Goal: Answer question/provide support

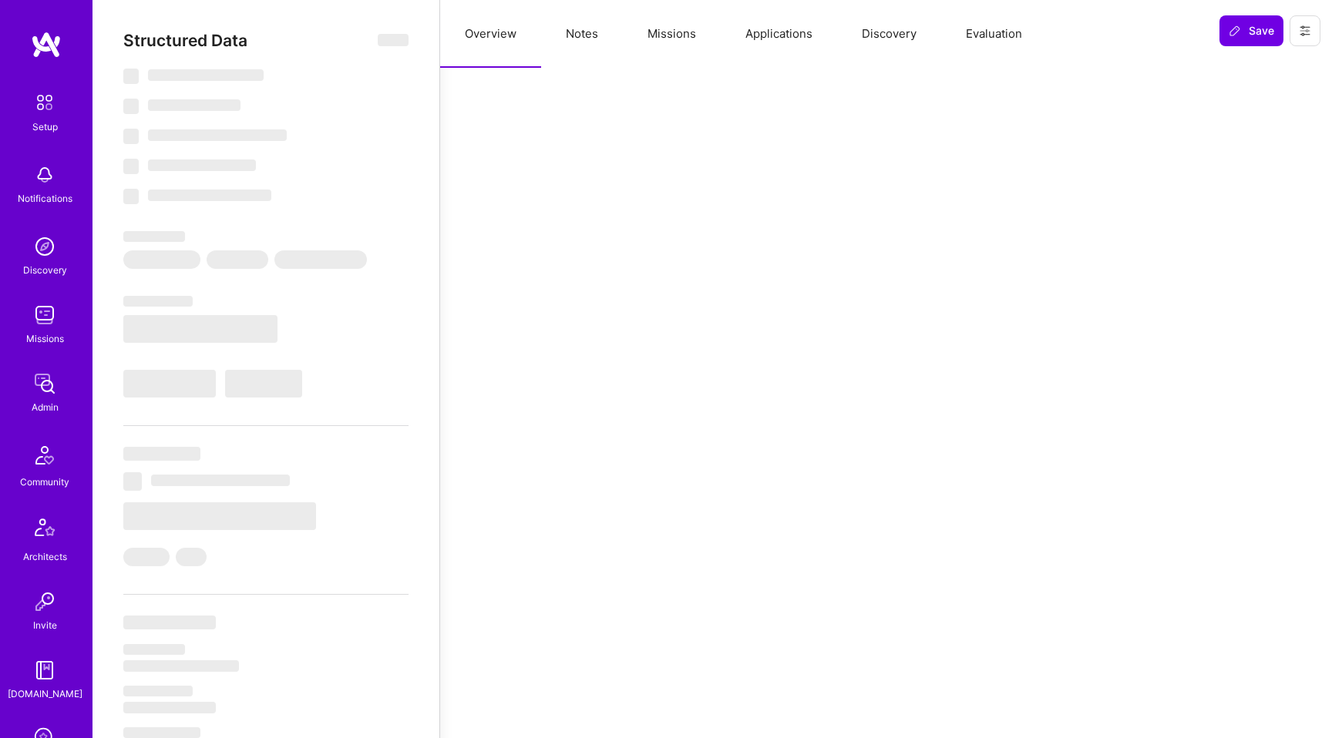
click at [995, 42] on button "Evaluation" at bounding box center [994, 34] width 106 height 68
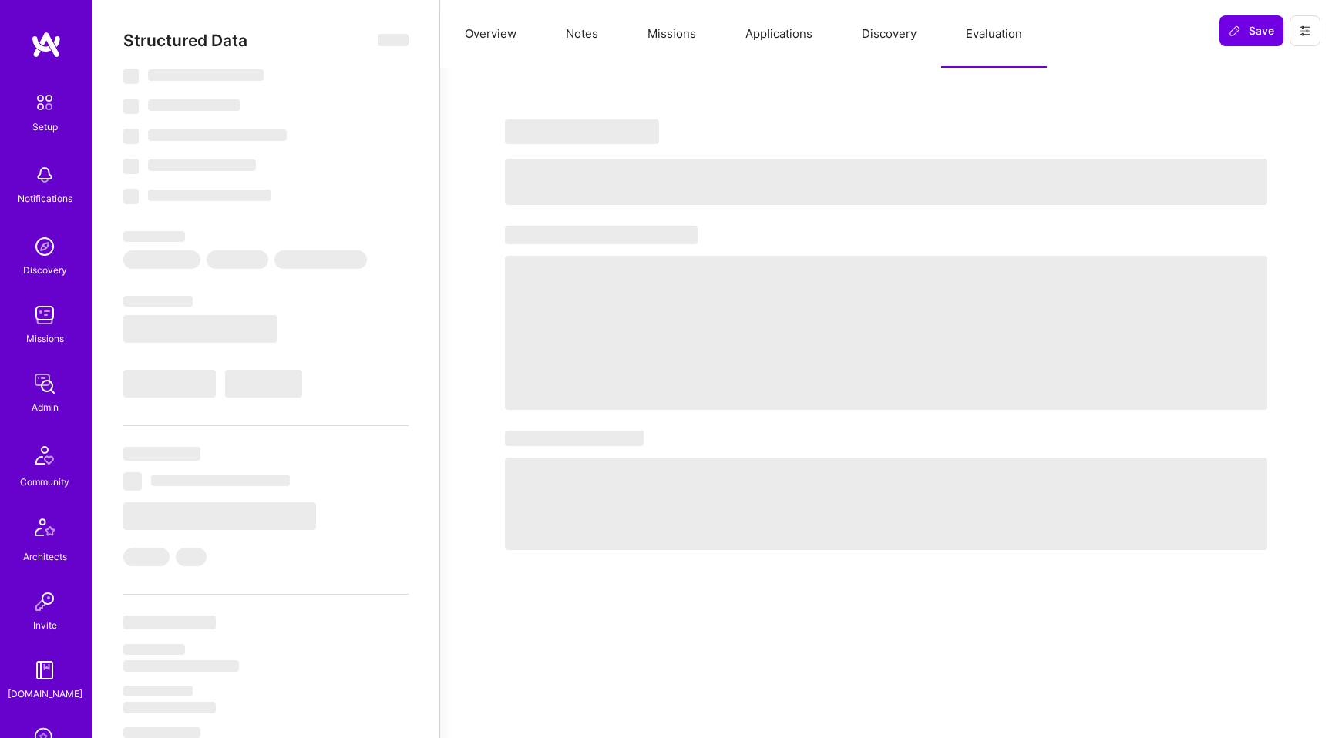
select select "Right Now"
select select "5"
select select "7"
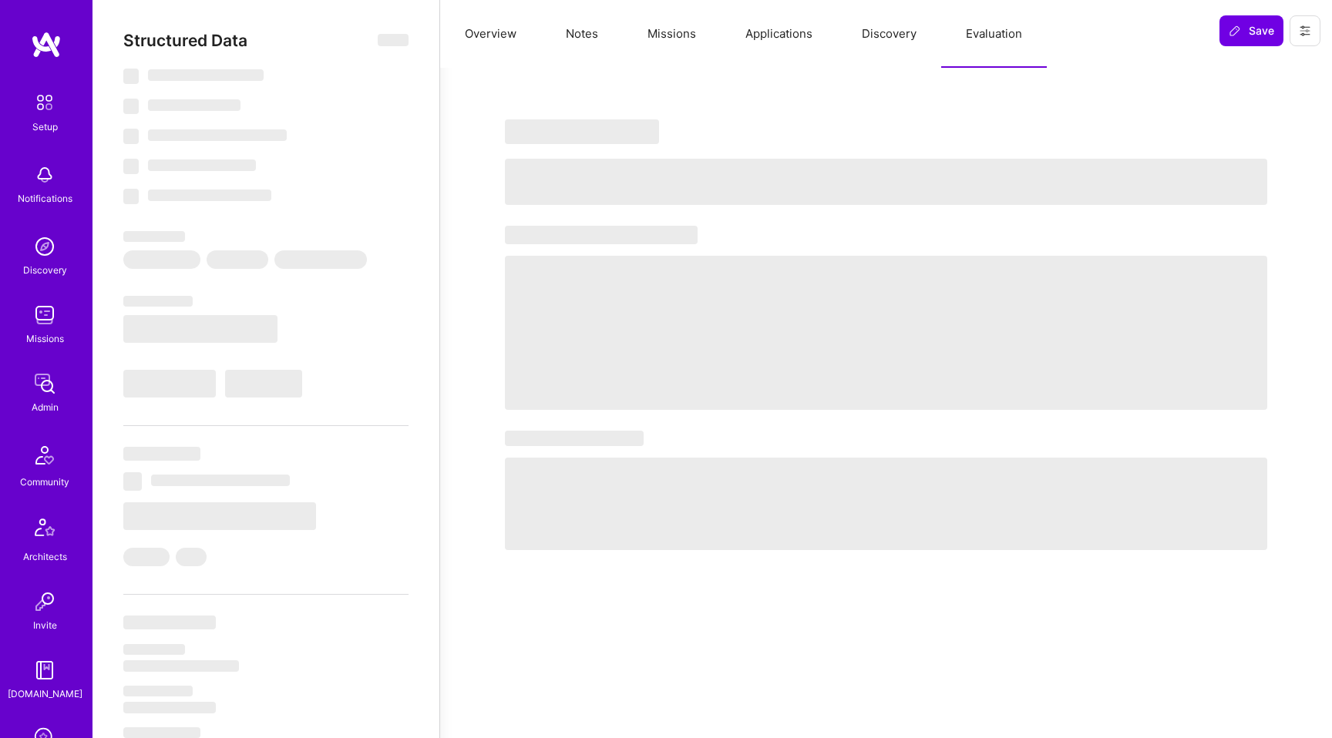
select select "US"
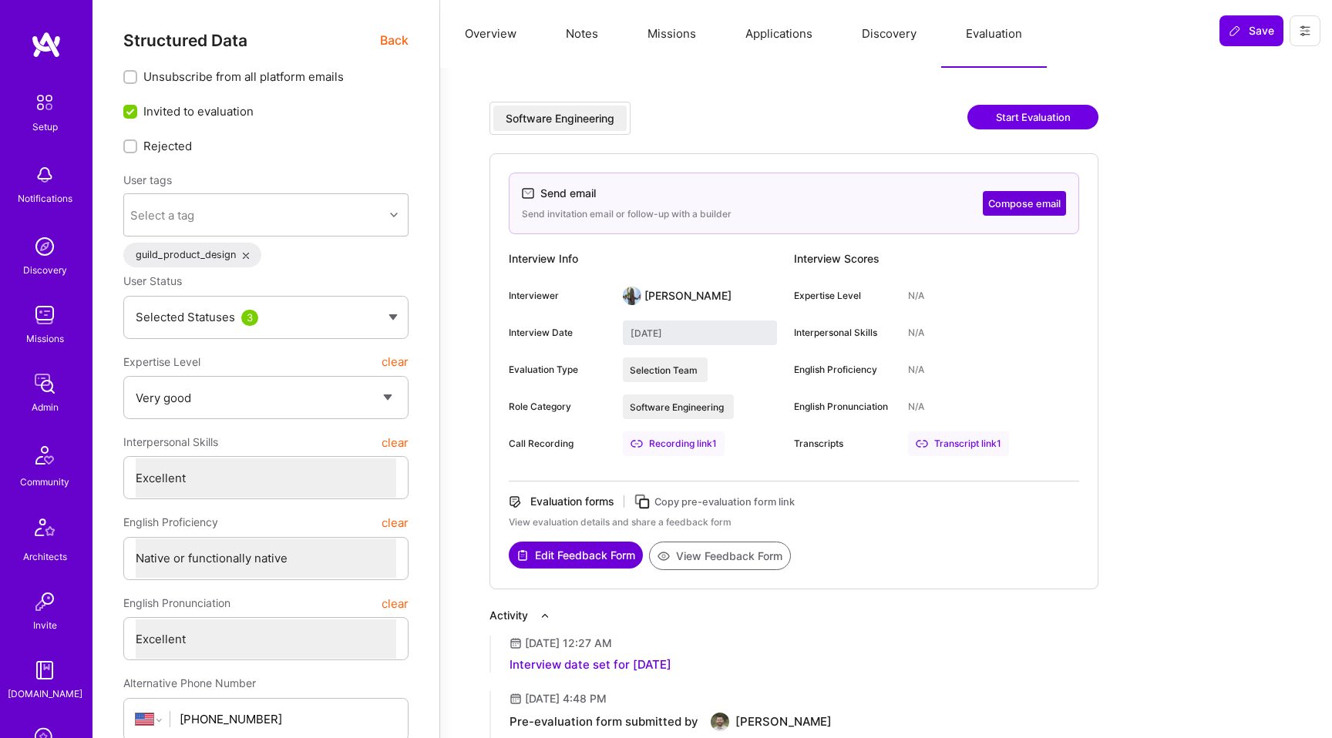
click at [694, 447] on div "Recording link 1" at bounding box center [674, 444] width 102 height 25
click at [949, 440] on div "Transcript link 1" at bounding box center [958, 444] width 101 height 25
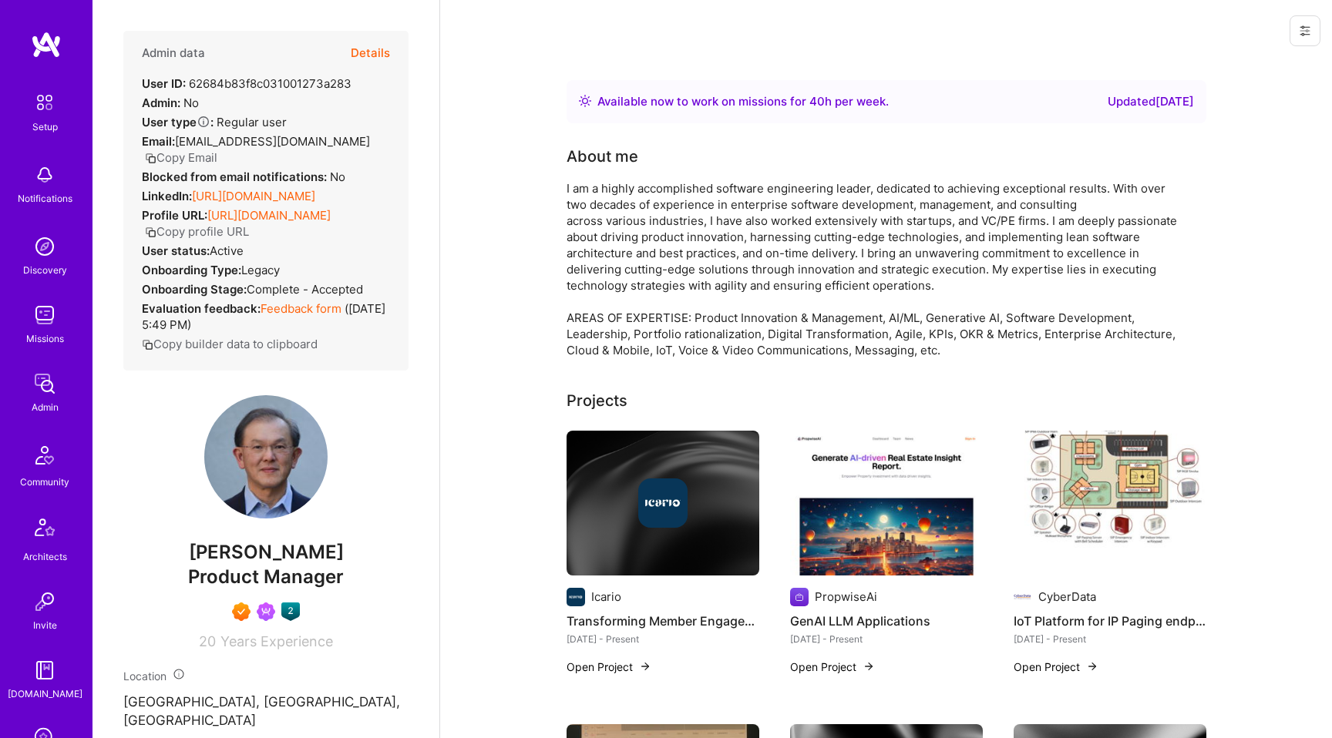
click at [368, 51] on button "Details" at bounding box center [370, 53] width 39 height 45
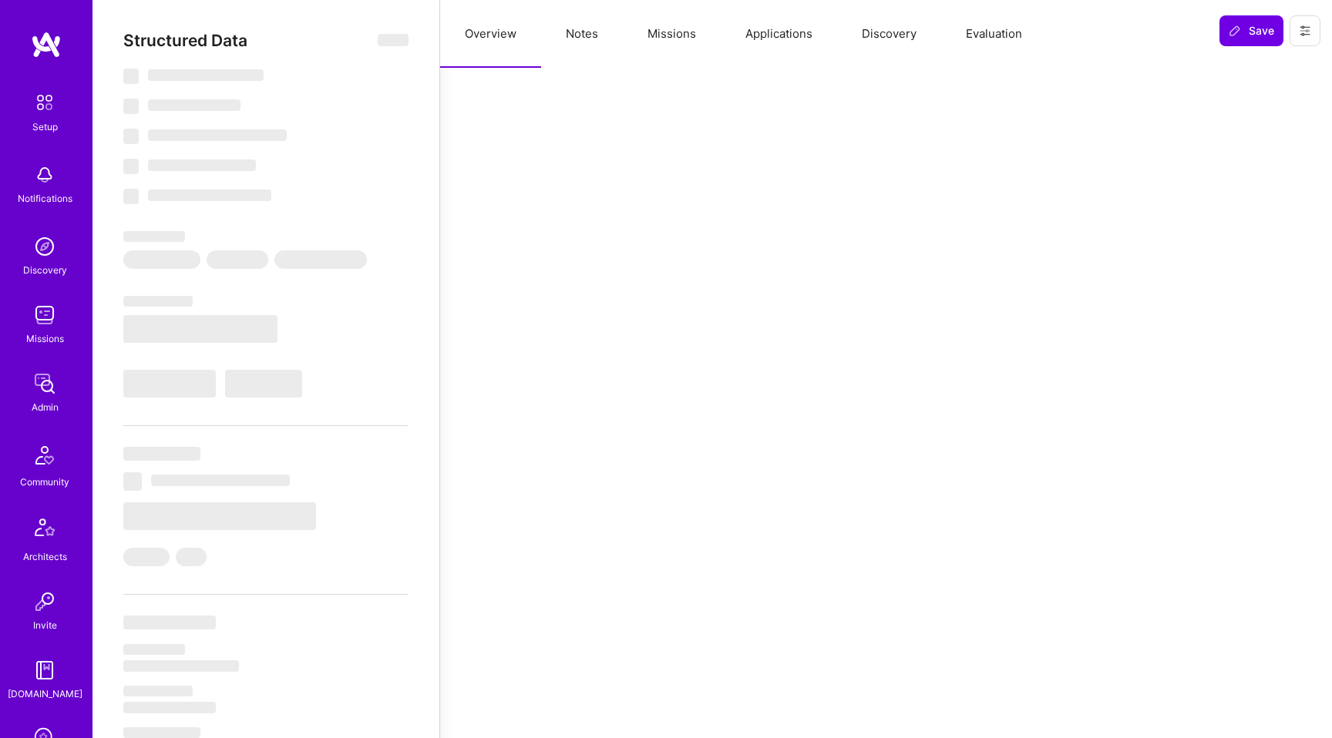
click at [968, 32] on button "Evaluation" at bounding box center [994, 34] width 106 height 68
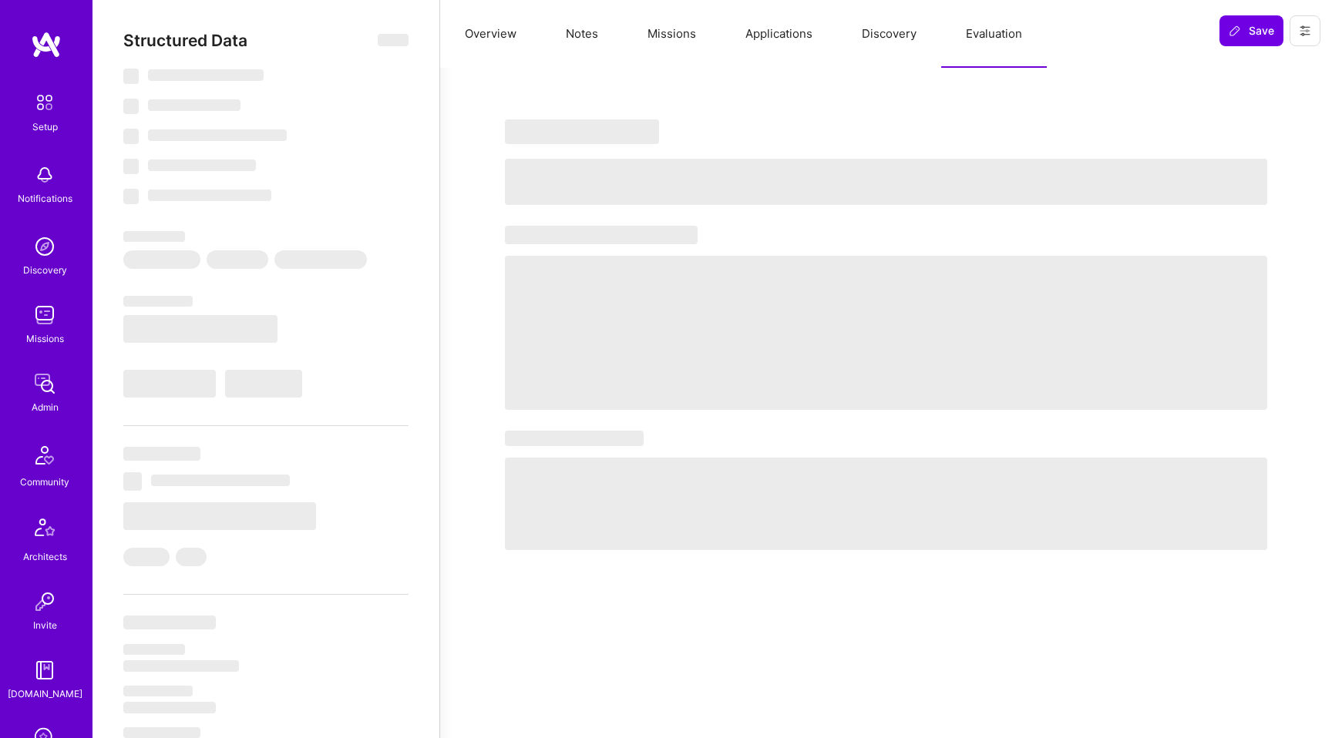
select select "Right Now"
select select "7"
select select "6"
select select "7"
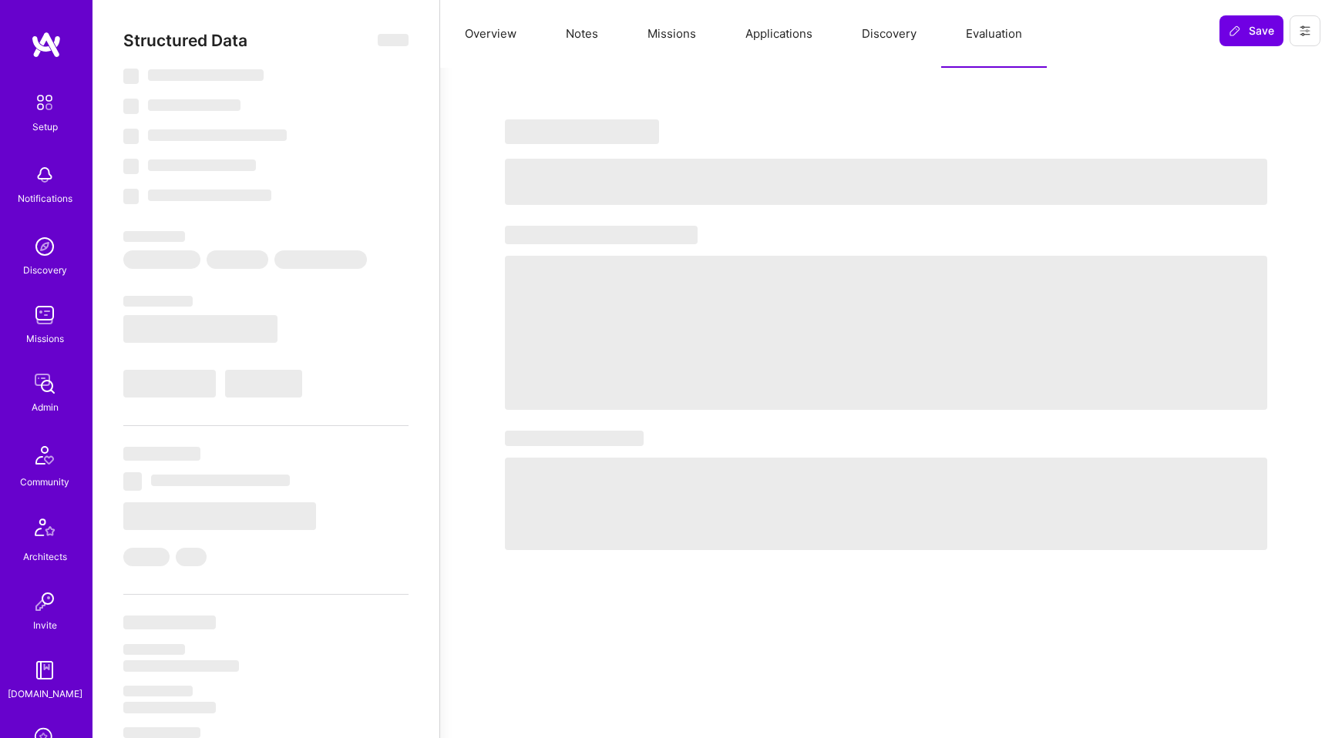
select select "US"
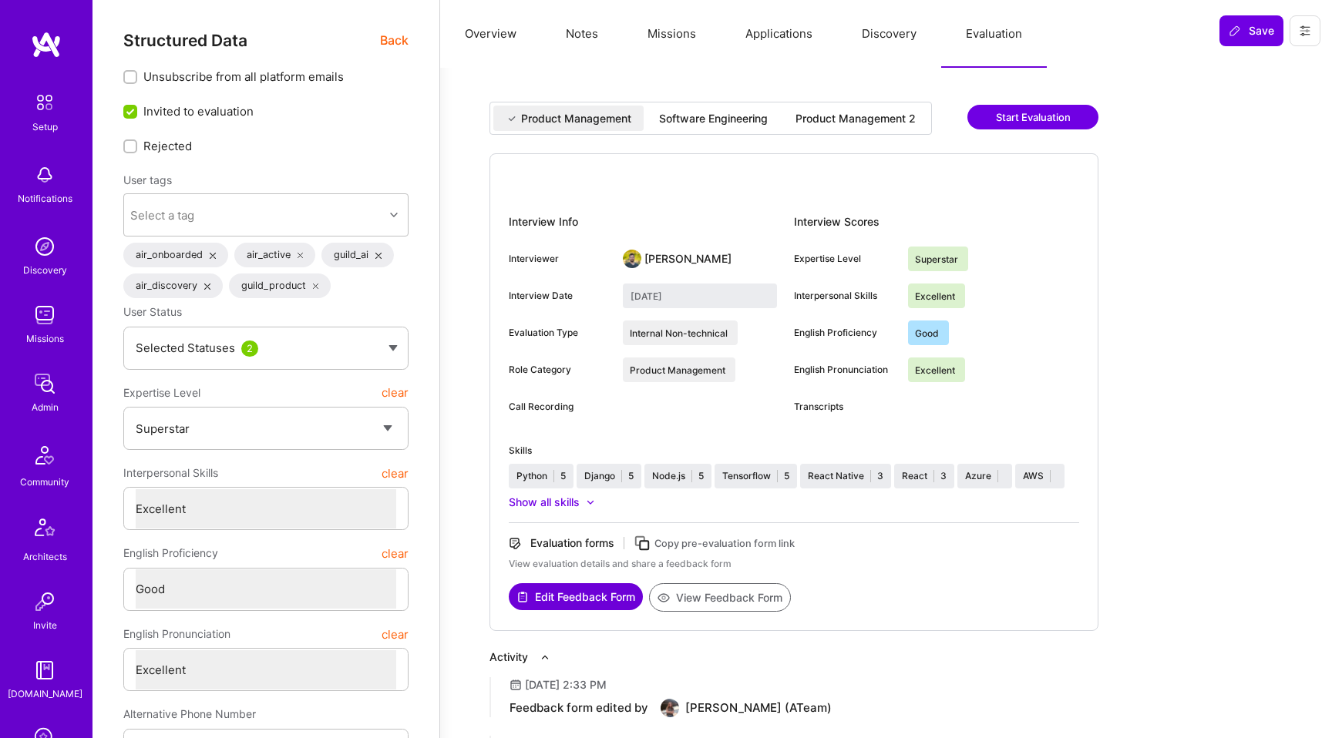
click at [695, 118] on div "Software Engineering" at bounding box center [713, 118] width 109 height 15
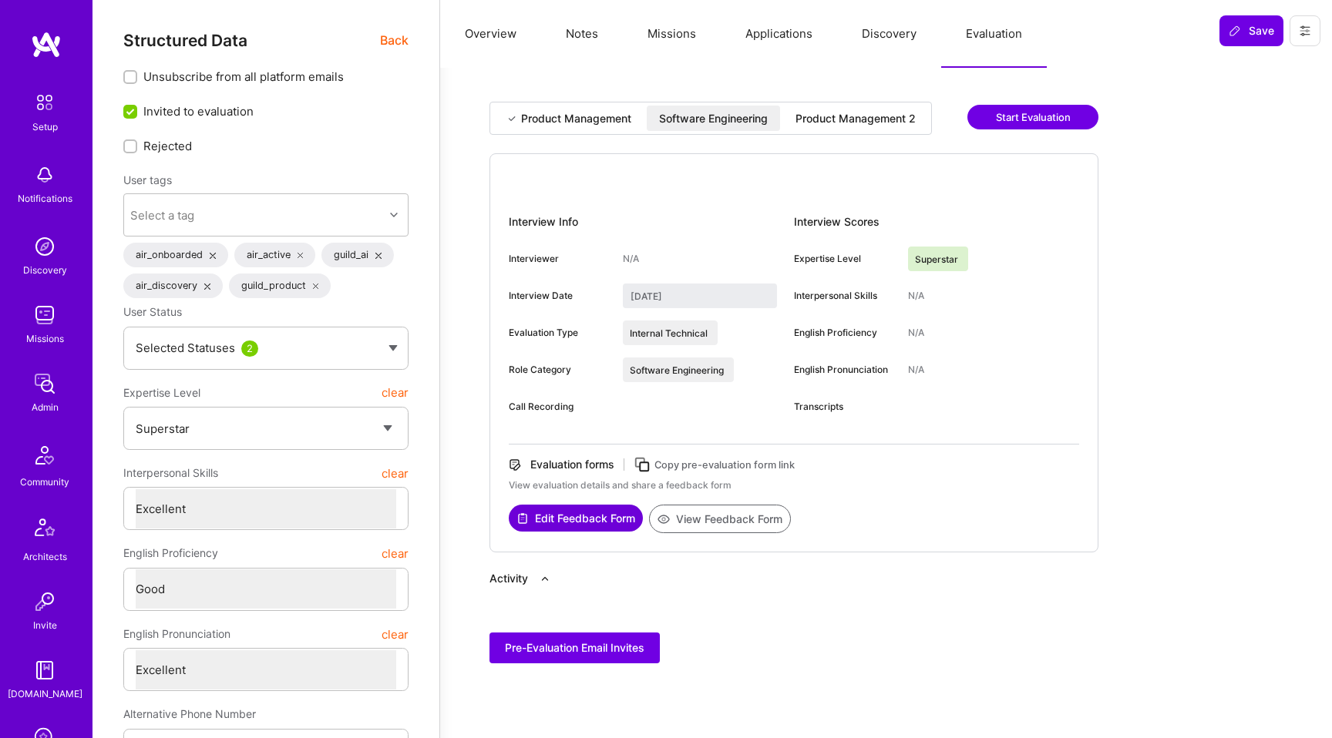
click at [842, 109] on div "Product Management 2" at bounding box center [855, 118] width 145 height 25
click at [746, 120] on div "Software Engineering" at bounding box center [713, 118] width 109 height 15
click at [607, 120] on div "Product Management" at bounding box center [576, 118] width 110 height 15
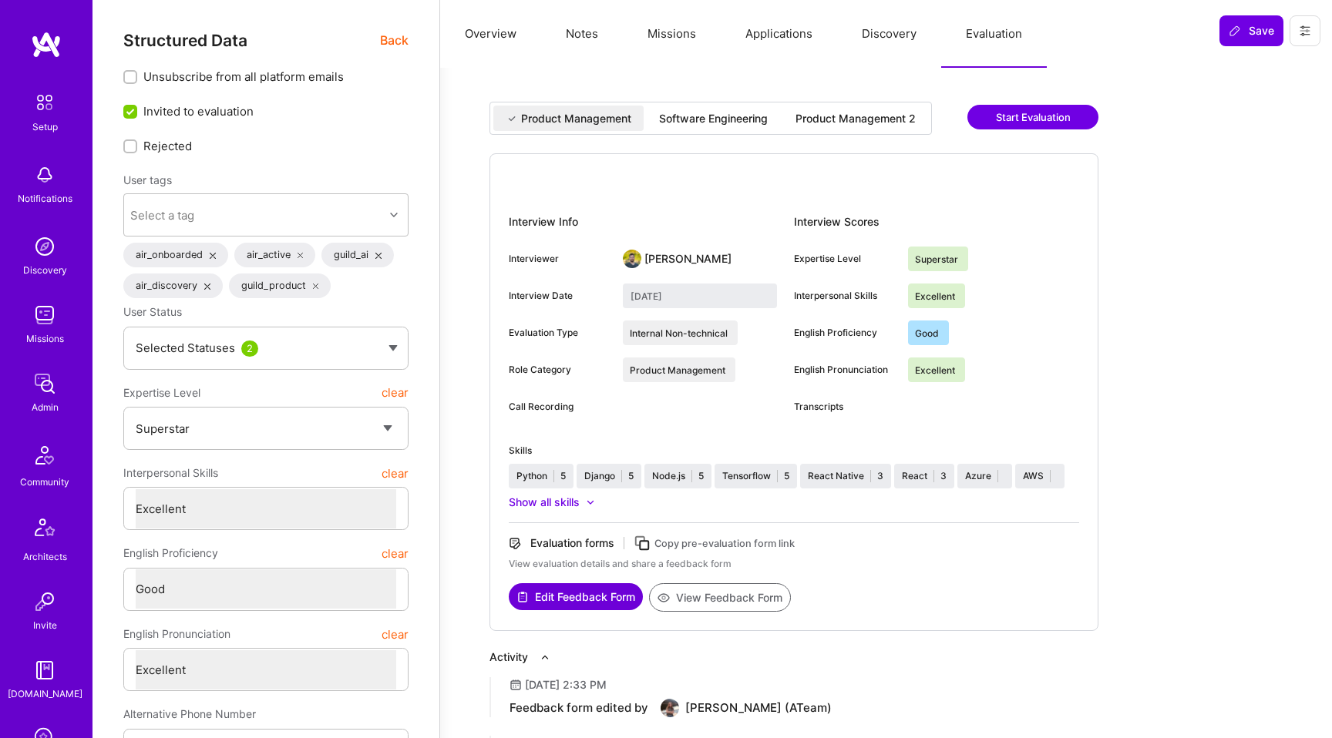
click at [682, 119] on div "Software Engineering" at bounding box center [713, 118] width 109 height 15
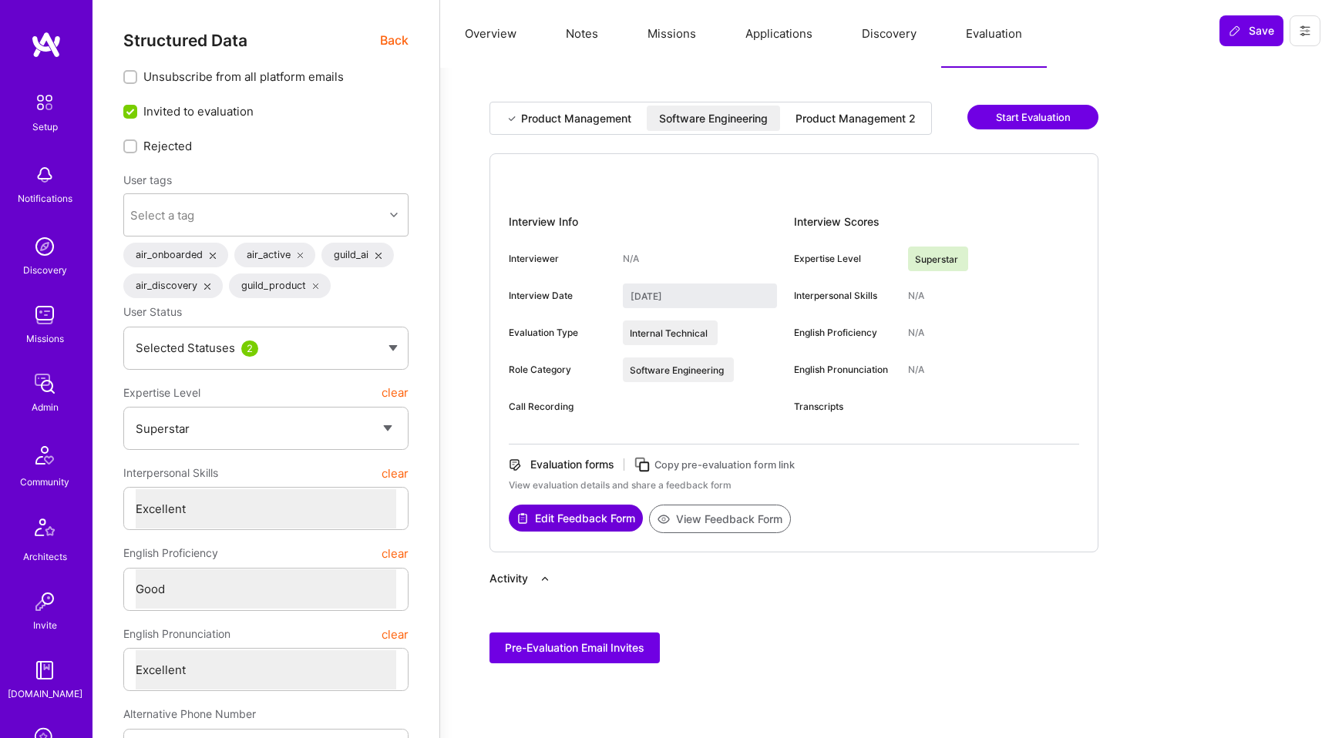
click at [829, 108] on div "Product Management 2" at bounding box center [855, 118] width 145 height 25
click at [752, 124] on div "Software Engineering" at bounding box center [713, 118] width 109 height 15
click at [647, 136] on div "Product Management Software Engineering Product Management 2 Start Evaluation" at bounding box center [793, 128] width 609 height 52
click at [624, 126] on div "Product Management" at bounding box center [576, 118] width 110 height 15
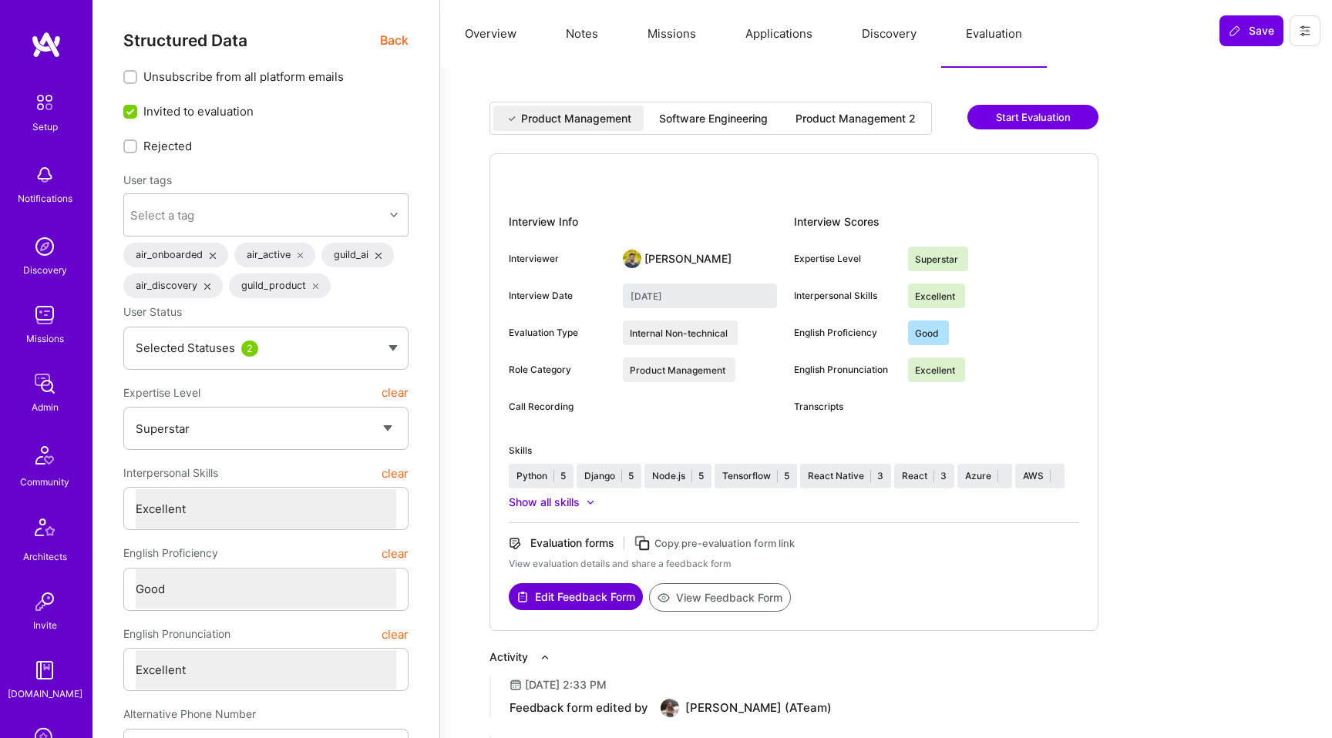
click at [679, 123] on div "Software Engineering" at bounding box center [713, 118] width 109 height 15
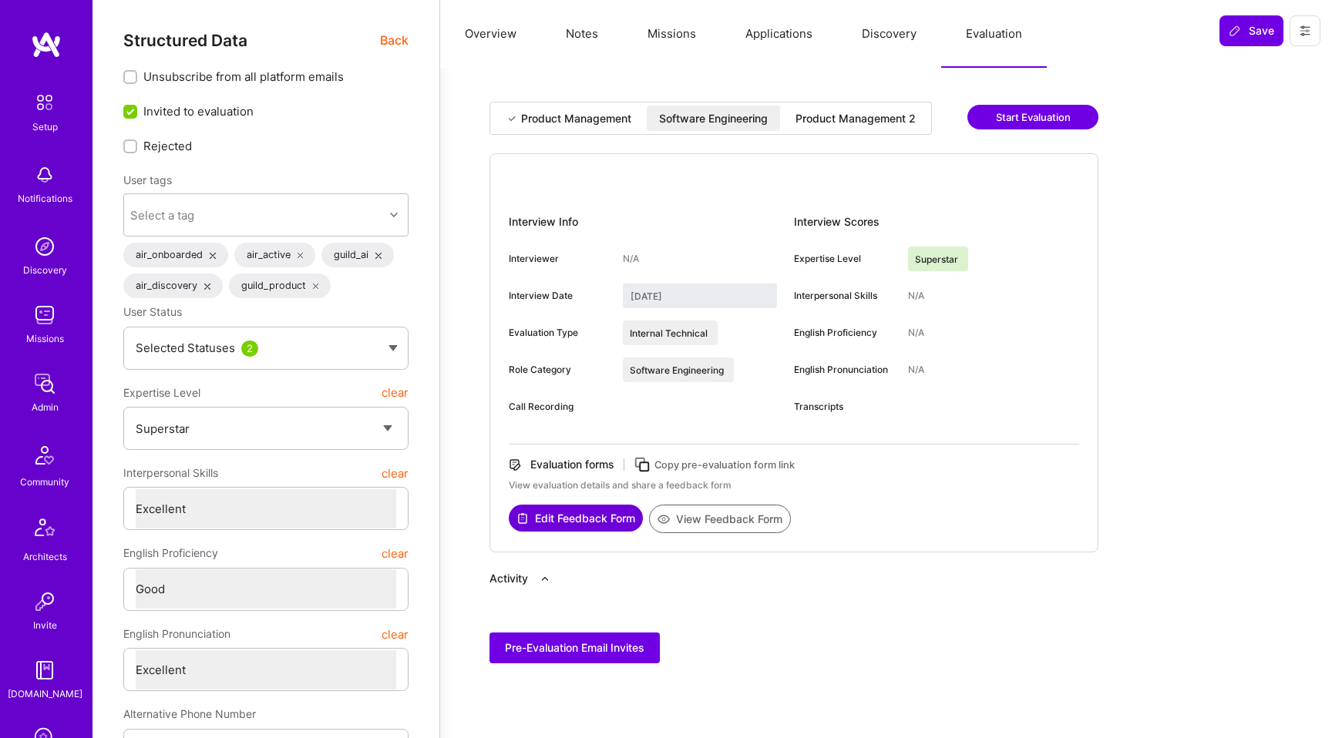
click at [853, 121] on div "Product Management 2" at bounding box center [855, 118] width 120 height 15
click at [755, 121] on div "Software Engineering" at bounding box center [713, 118] width 109 height 15
click at [594, 126] on div "Product Management" at bounding box center [568, 118] width 150 height 25
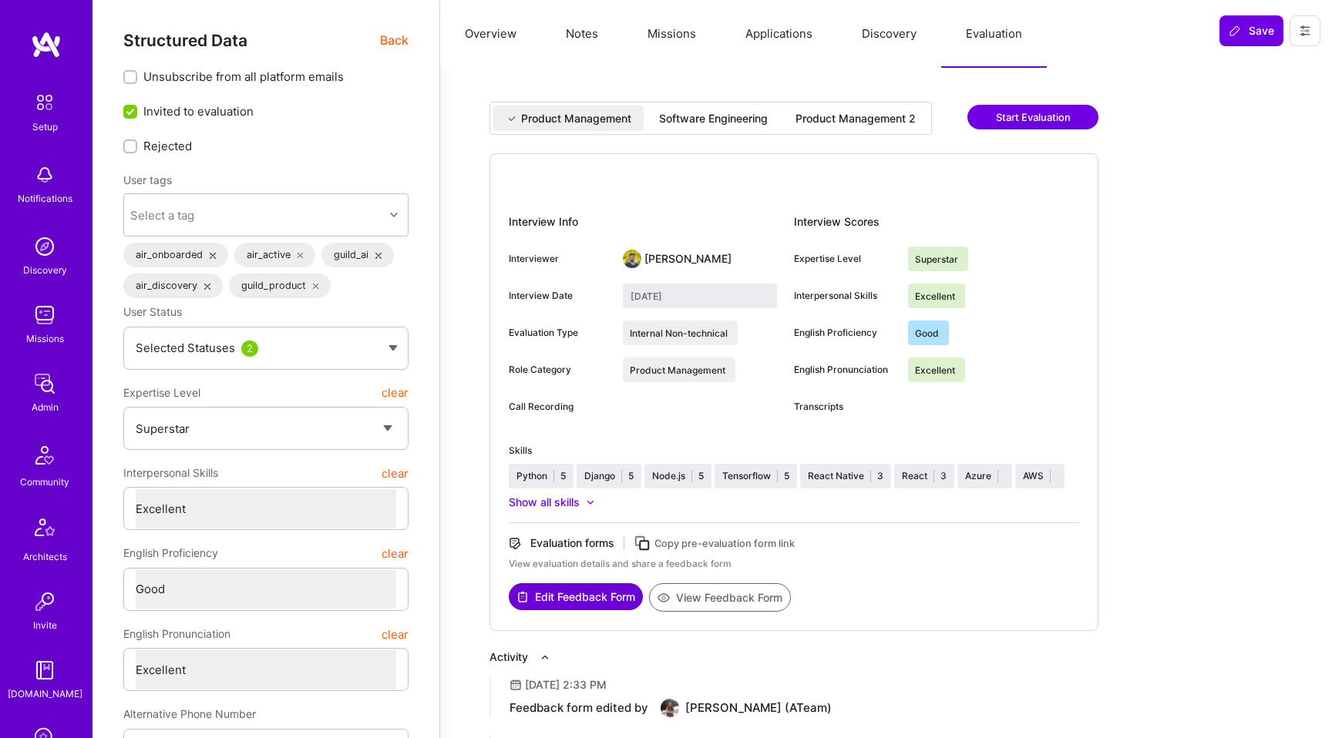
click at [668, 122] on div "Software Engineering" at bounding box center [713, 118] width 109 height 15
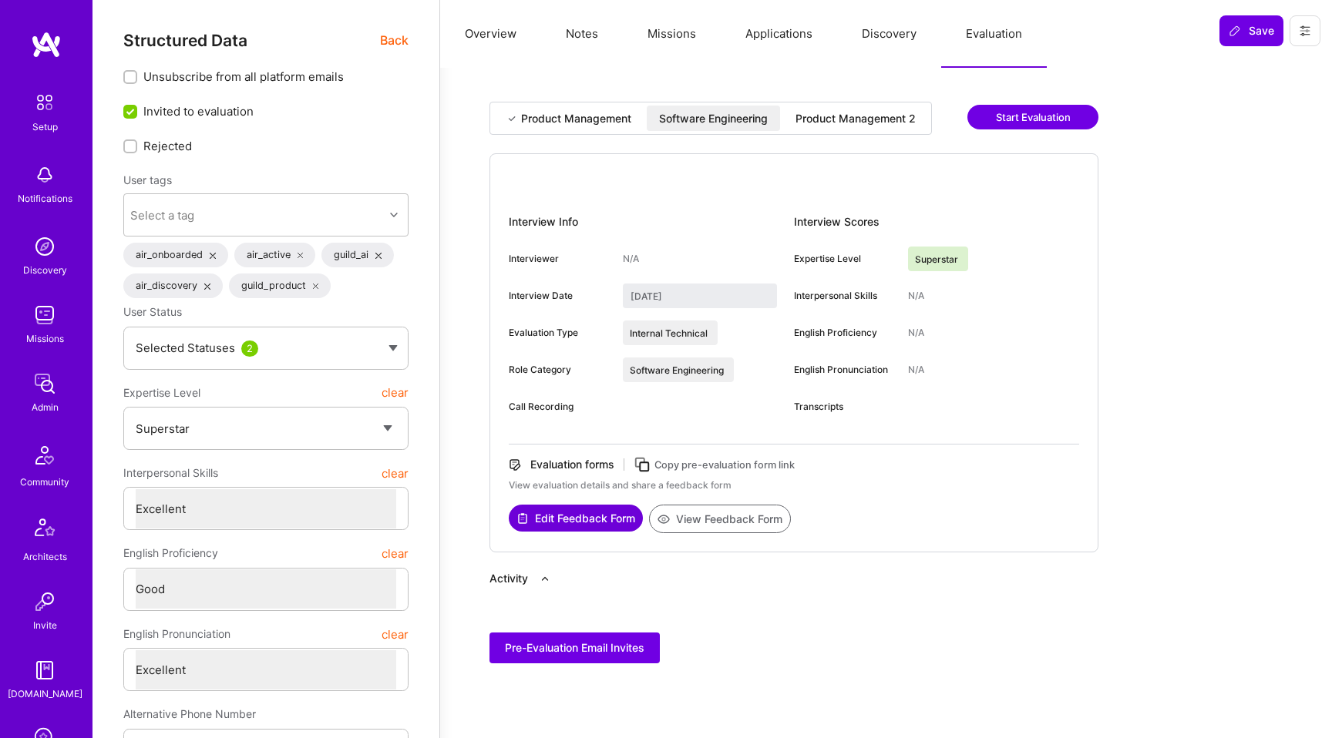
click at [851, 117] on div "Product Management 2" at bounding box center [855, 118] width 120 height 15
click at [753, 119] on div "Software Engineering" at bounding box center [713, 118] width 109 height 15
click at [606, 124] on div "Product Management" at bounding box center [576, 118] width 110 height 15
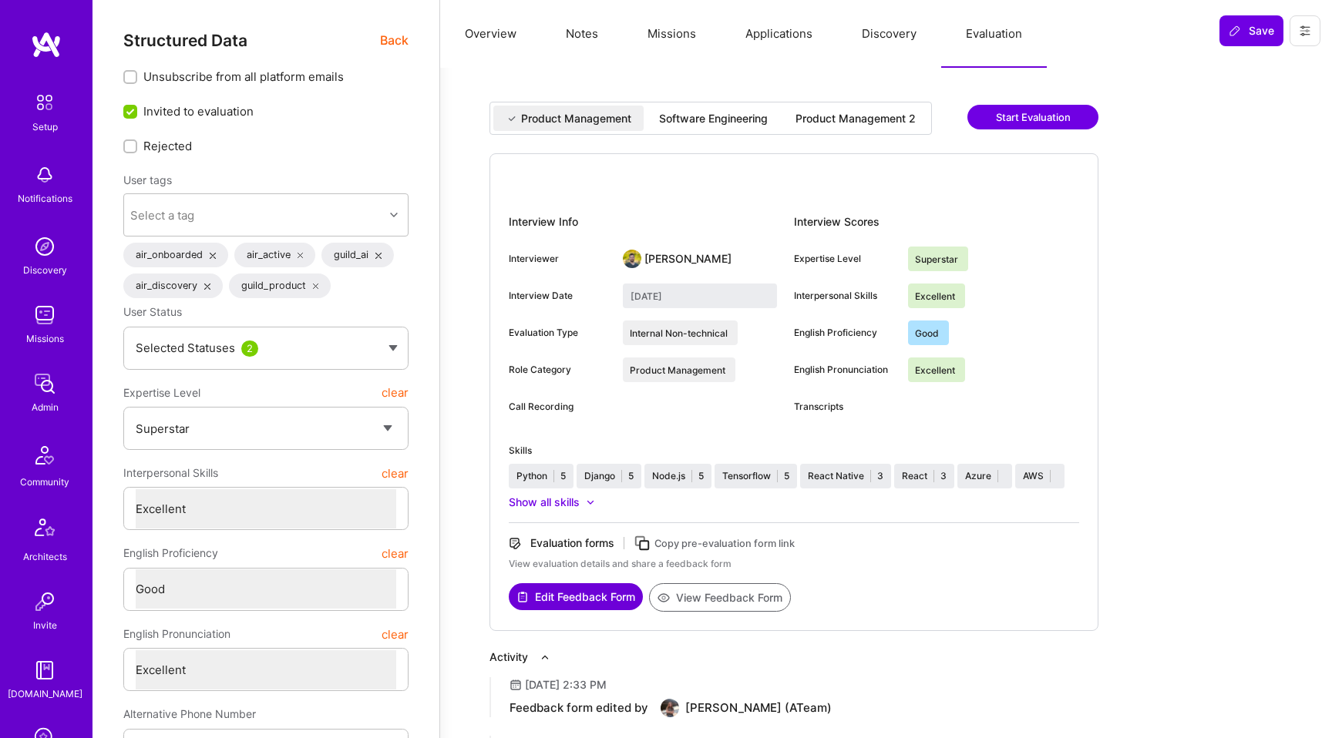
click at [714, 119] on div "Software Engineering" at bounding box center [713, 118] width 109 height 15
type input "[DATE]"
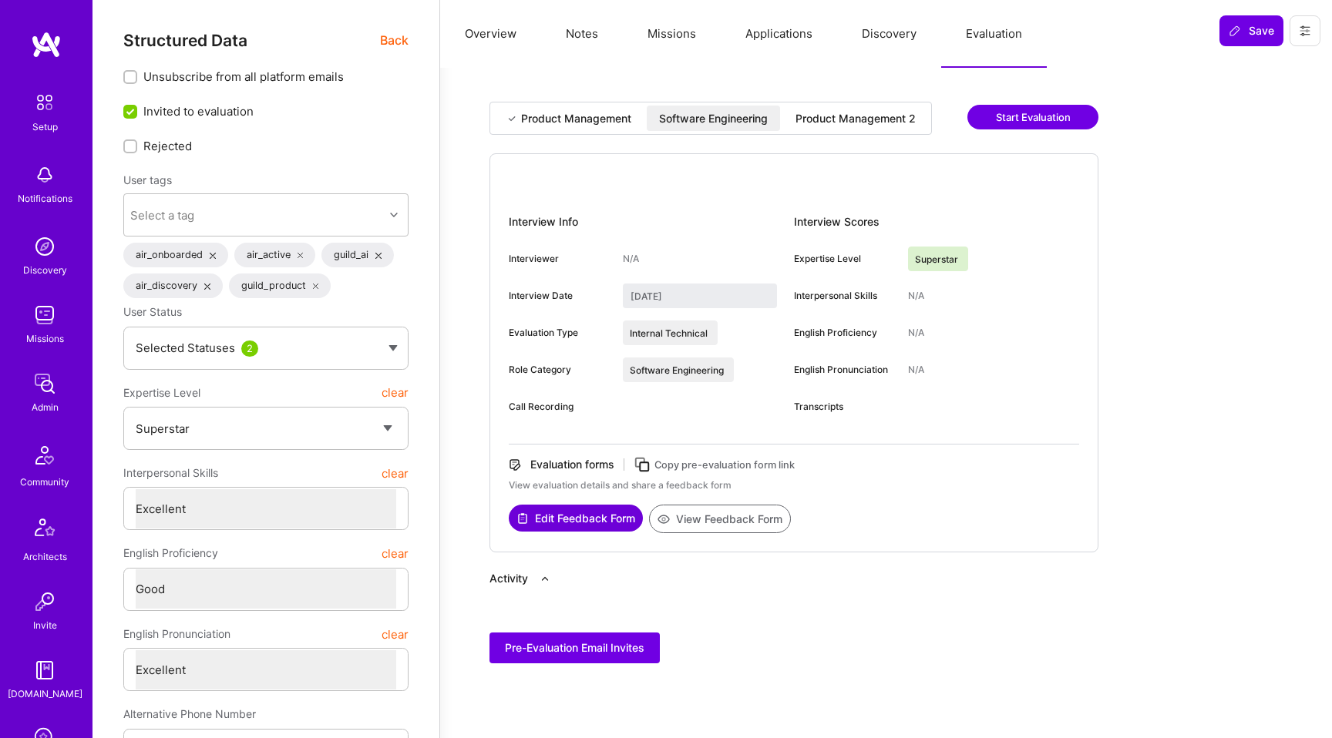
click at [851, 111] on div "Product Management 2" at bounding box center [855, 118] width 120 height 15
click at [759, 111] on div "Software Engineering" at bounding box center [713, 118] width 109 height 15
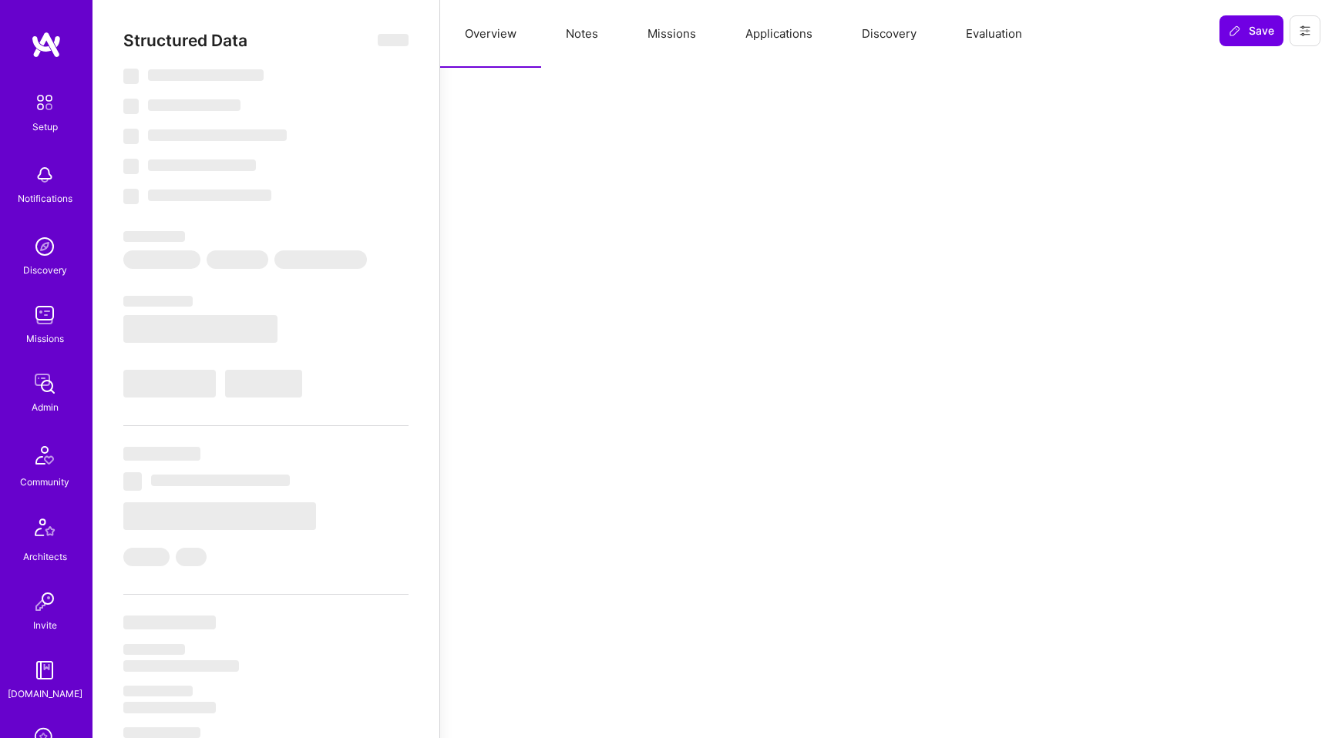
click at [1001, 37] on button "Evaluation" at bounding box center [994, 34] width 106 height 68
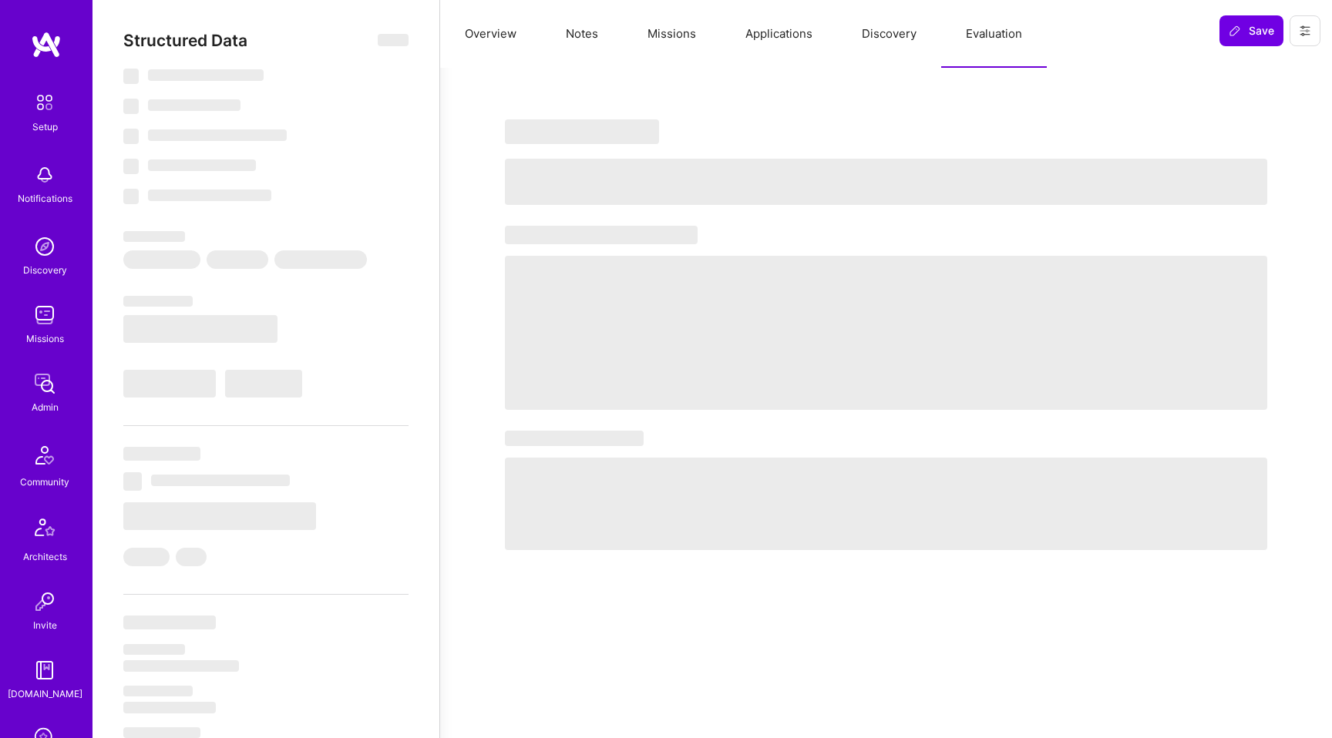
select select "Right Now"
select select "7"
select select "6"
select select "7"
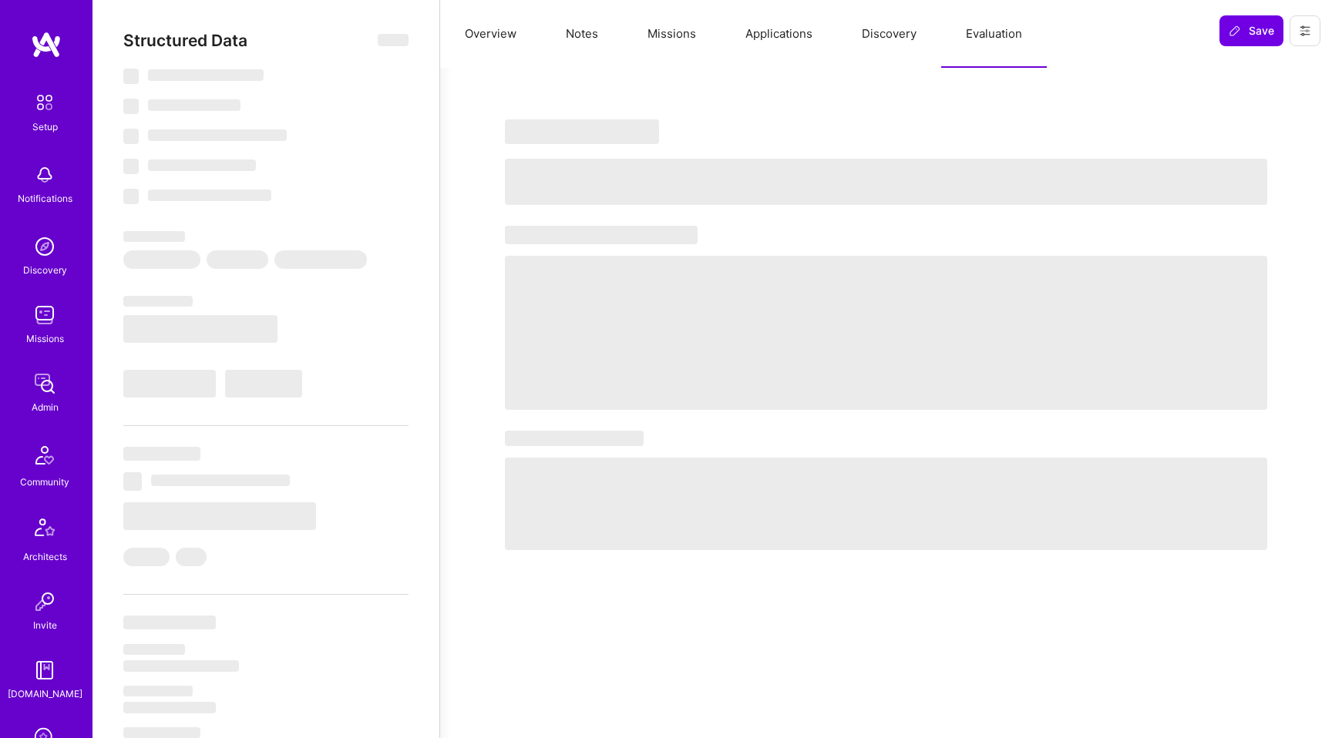
select select "US"
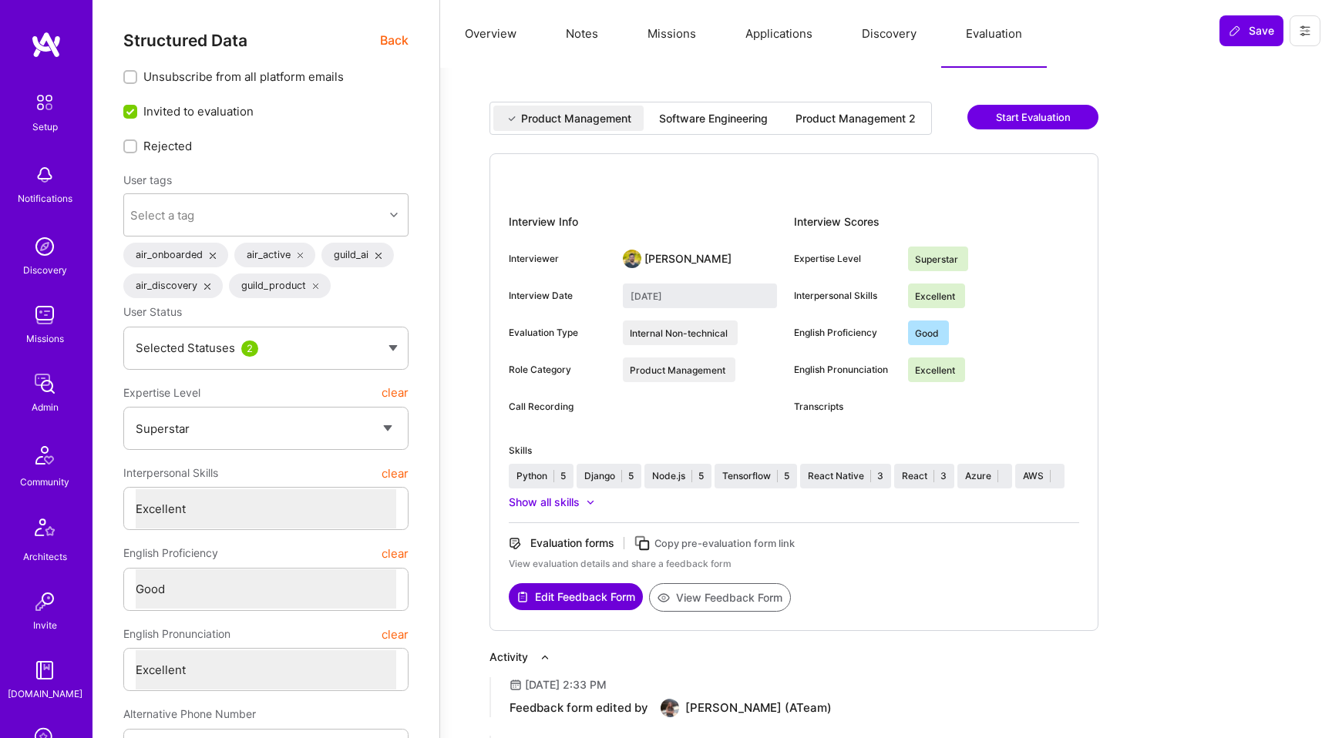
click at [721, 114] on div "Software Engineering" at bounding box center [713, 118] width 109 height 15
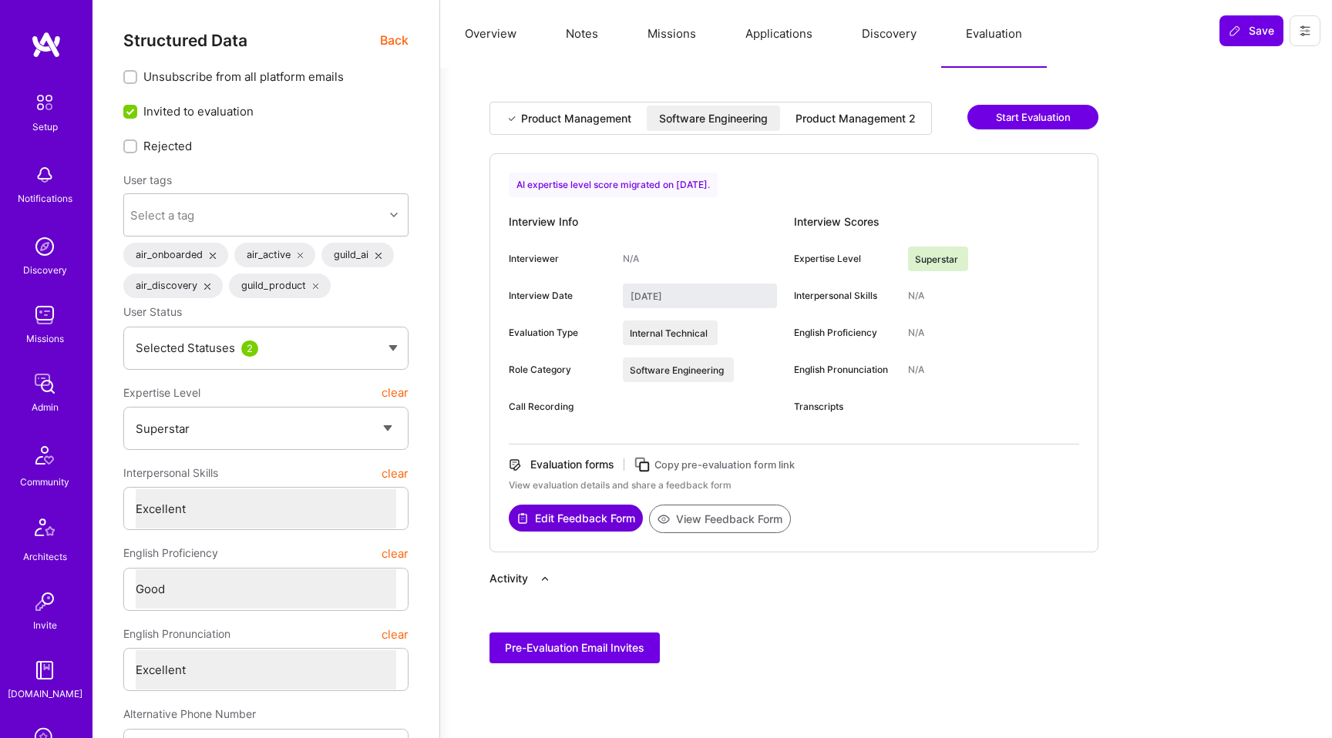
click at [844, 112] on div "Product Management 2" at bounding box center [855, 118] width 120 height 15
click at [727, 129] on div "Software Engineering" at bounding box center [713, 118] width 133 height 25
click at [597, 135] on div "Product Management Software Engineering Product Management 2 Start Evaluation" at bounding box center [793, 128] width 609 height 52
click at [597, 122] on div "Product Management" at bounding box center [576, 118] width 110 height 15
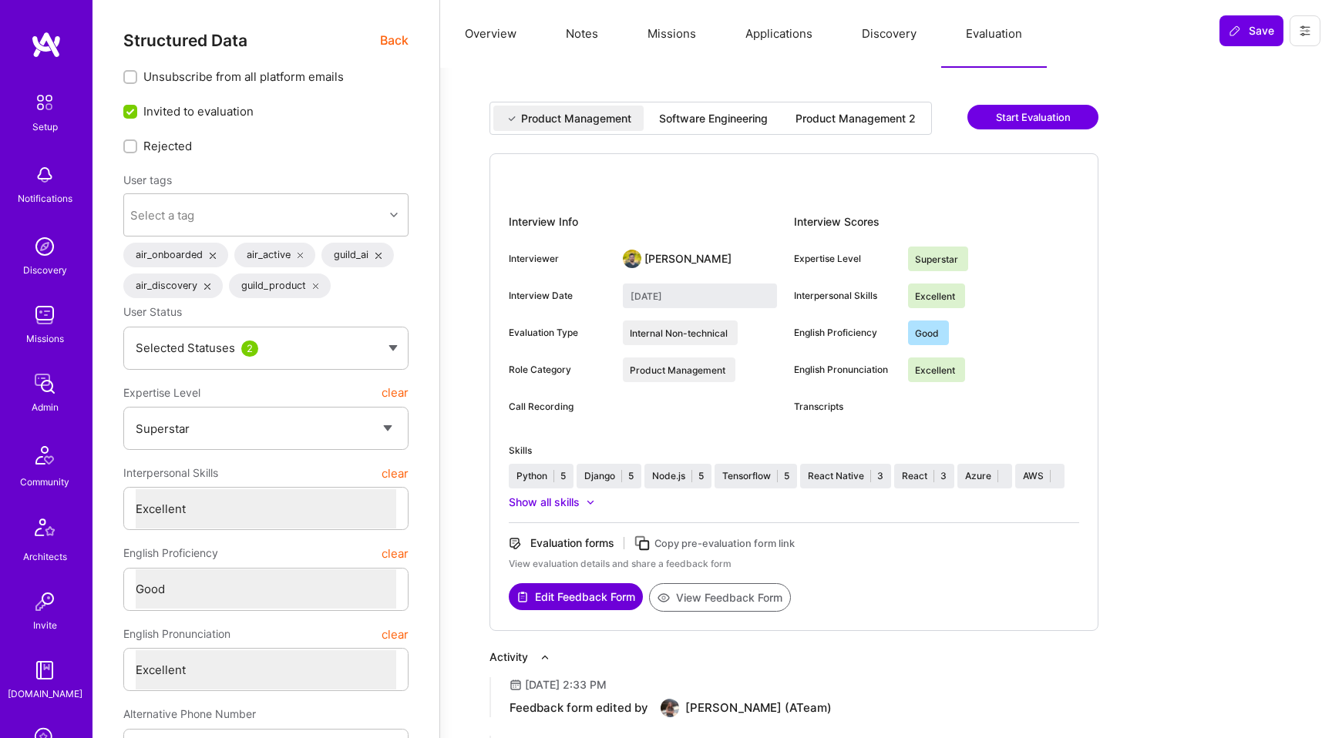
click at [661, 121] on div "Software Engineering" at bounding box center [713, 118] width 109 height 15
type input "[DATE]"
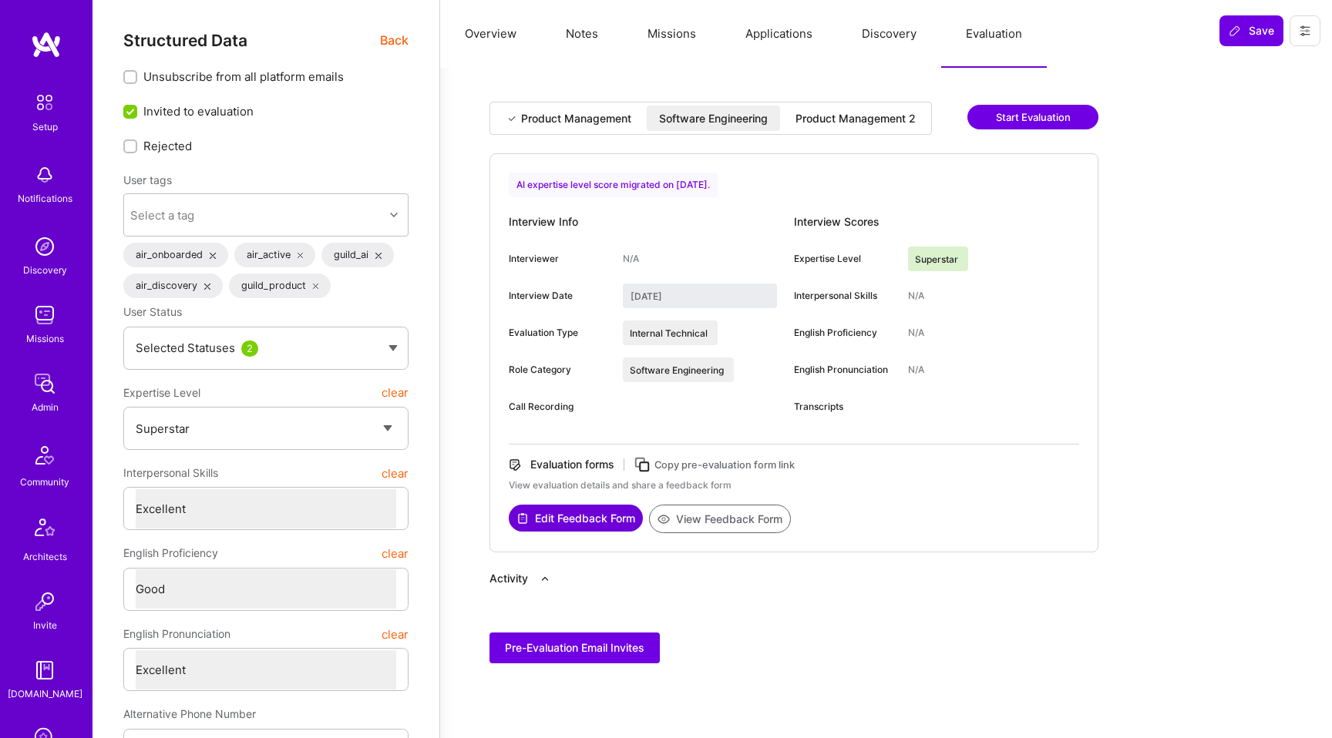
click at [866, 114] on div "Product Management 2" at bounding box center [855, 118] width 120 height 15
click at [562, 529] on button "Edit Feedback Form" at bounding box center [576, 518] width 134 height 27
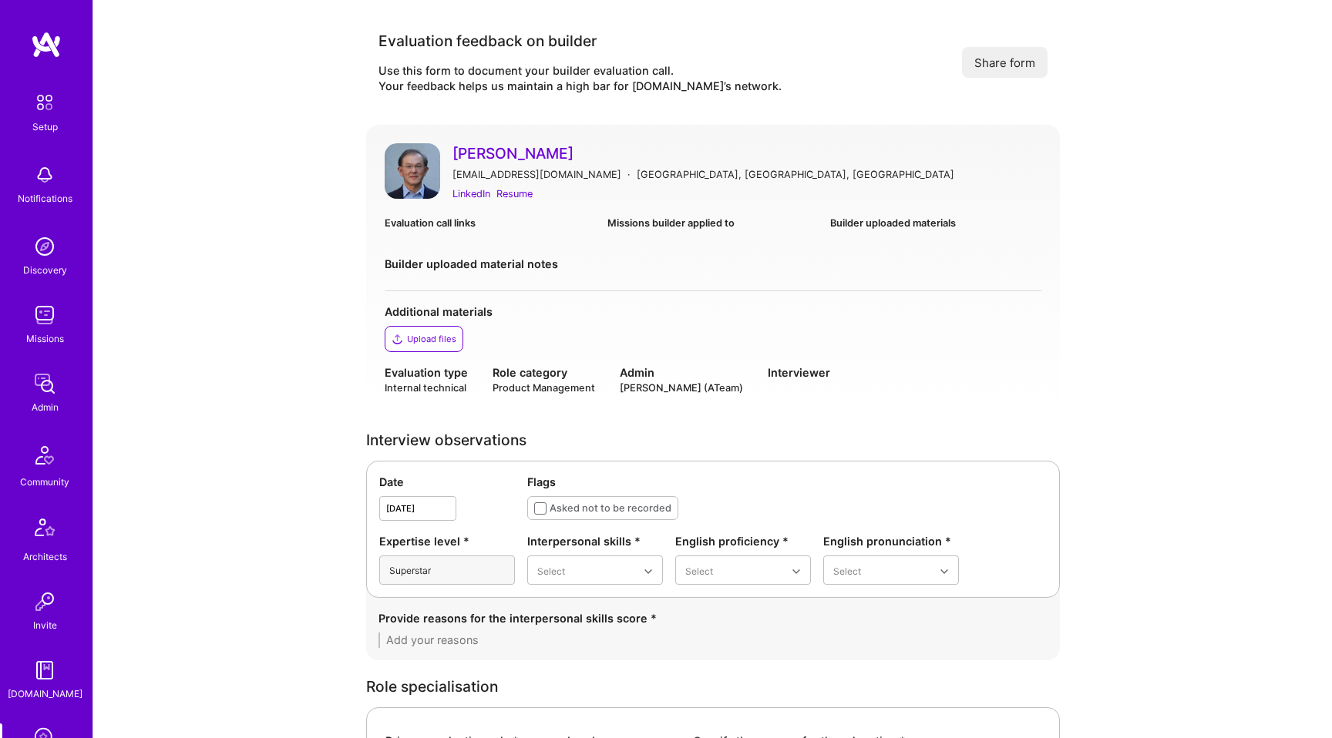
click at [432, 162] on img at bounding box center [412, 170] width 55 height 55
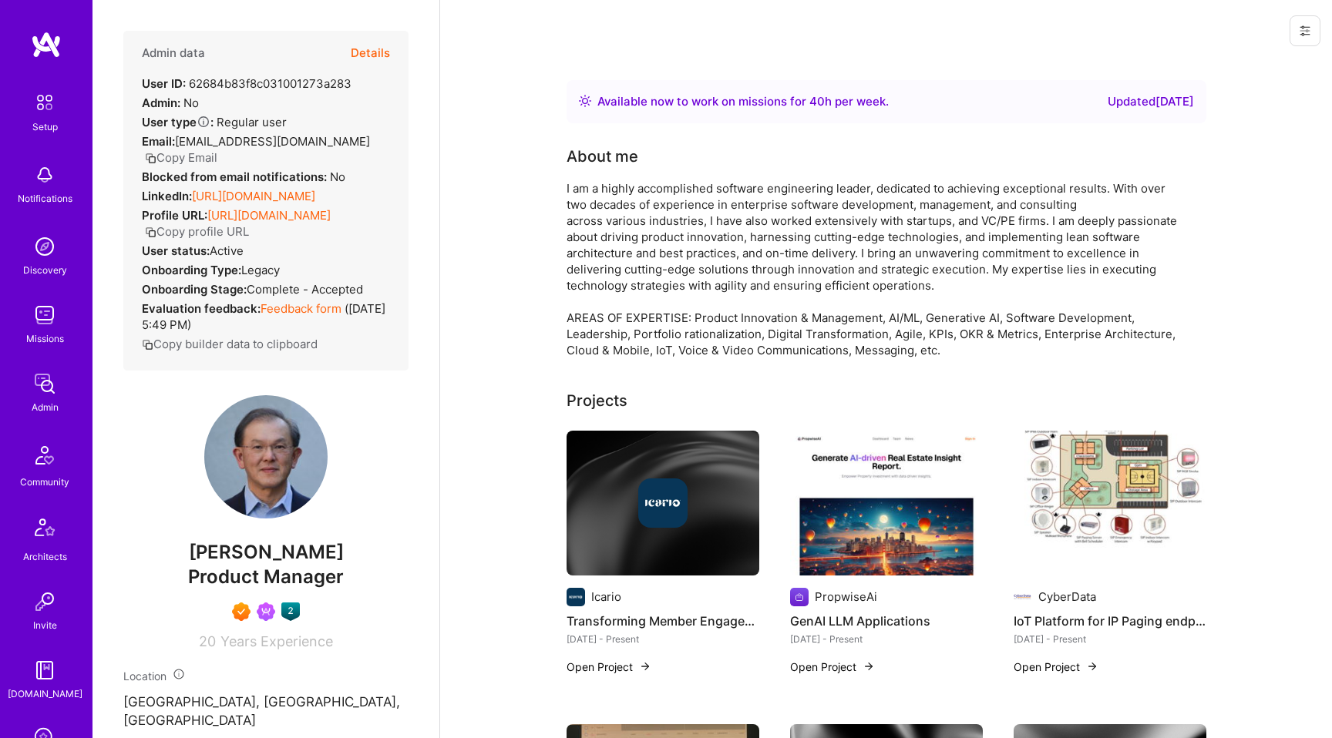
click at [359, 52] on button "Details" at bounding box center [370, 53] width 39 height 45
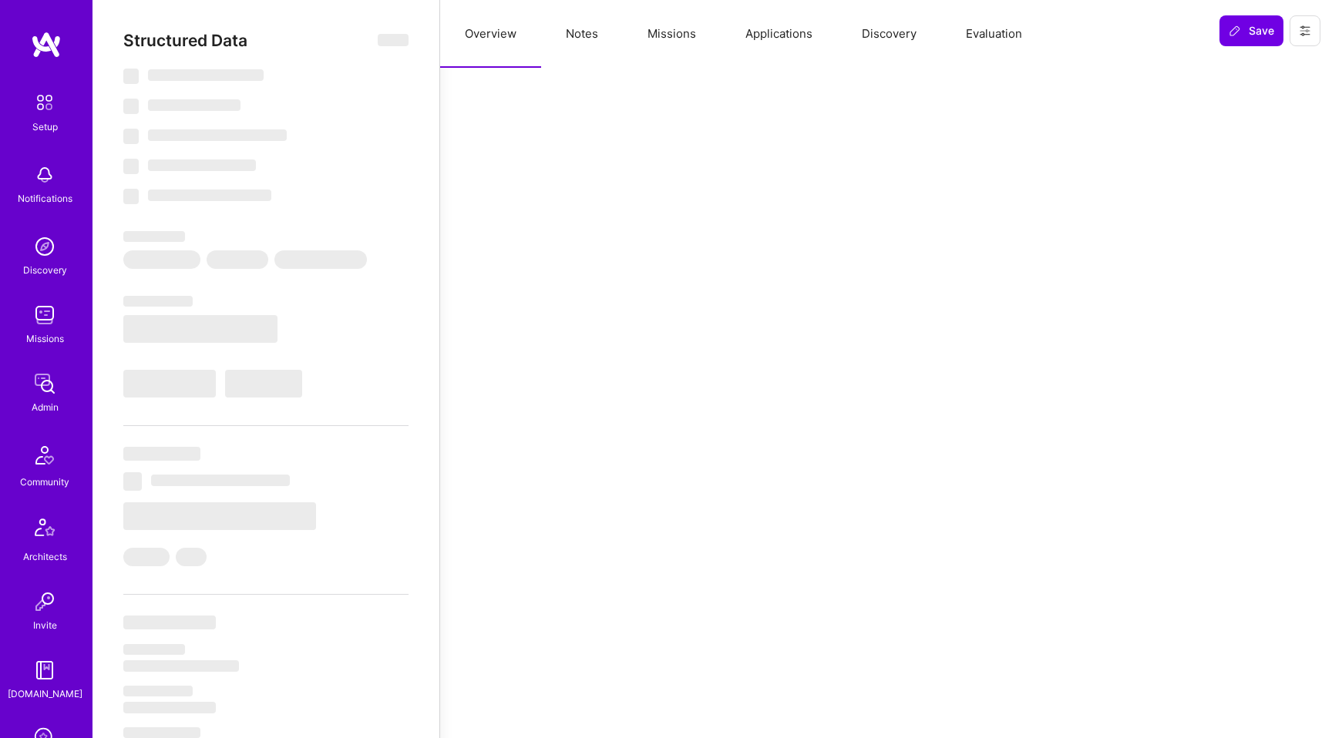
click at [1004, 44] on button "Evaluation" at bounding box center [994, 34] width 106 height 68
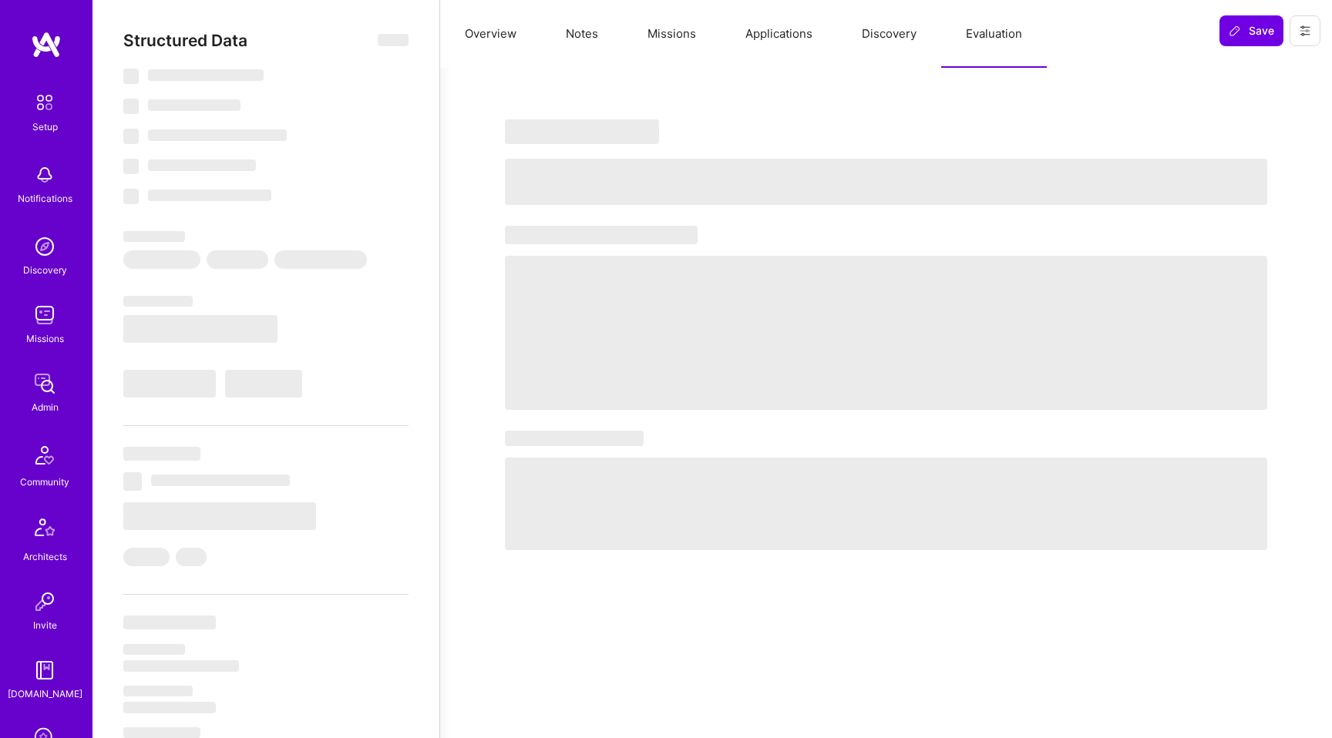
select select "Right Now"
select select "7"
select select "6"
select select "7"
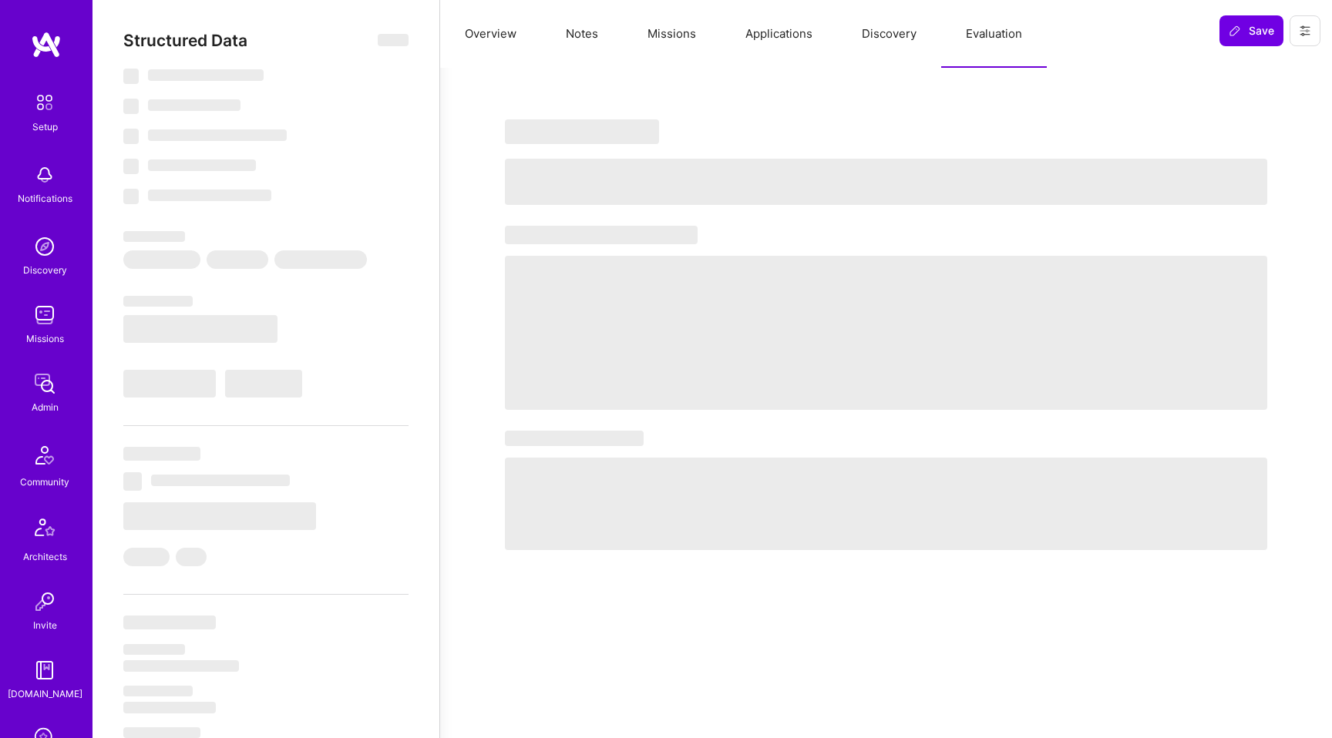
select select "US"
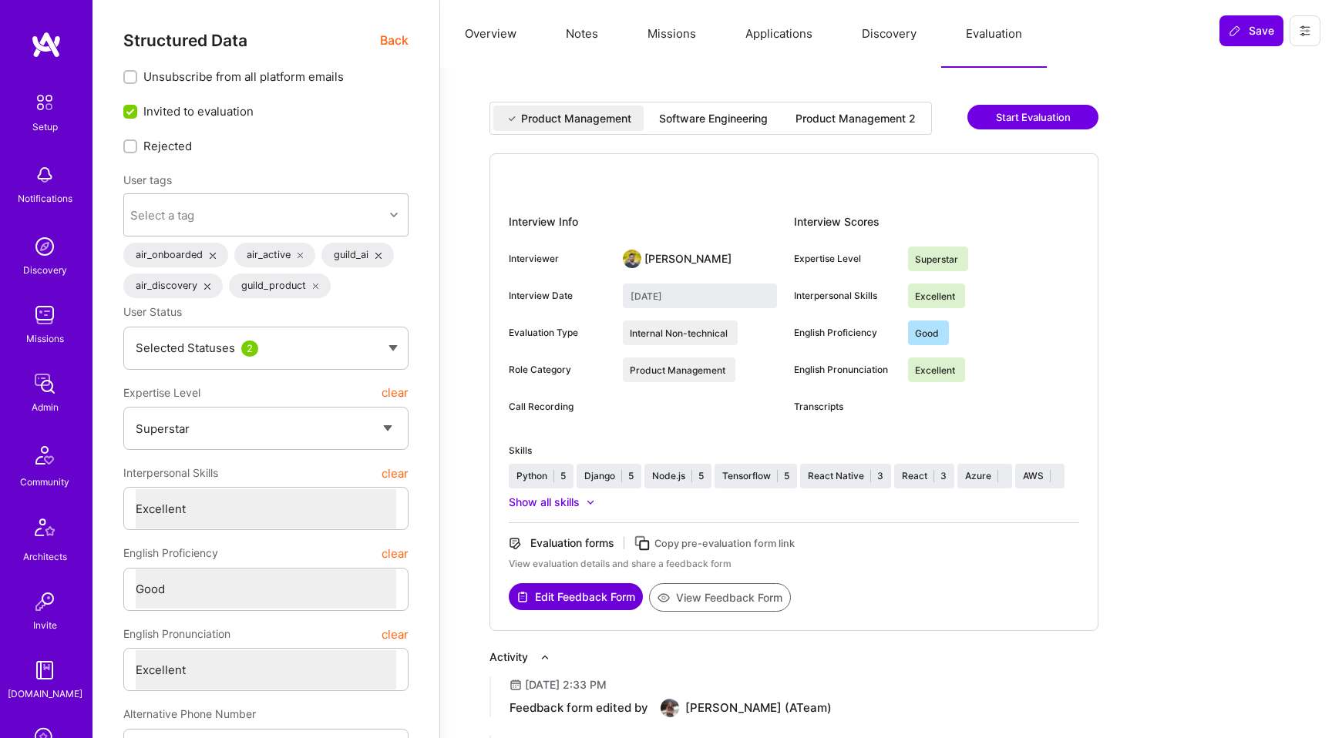
click at [725, 119] on div "Software Engineering" at bounding box center [713, 118] width 109 height 15
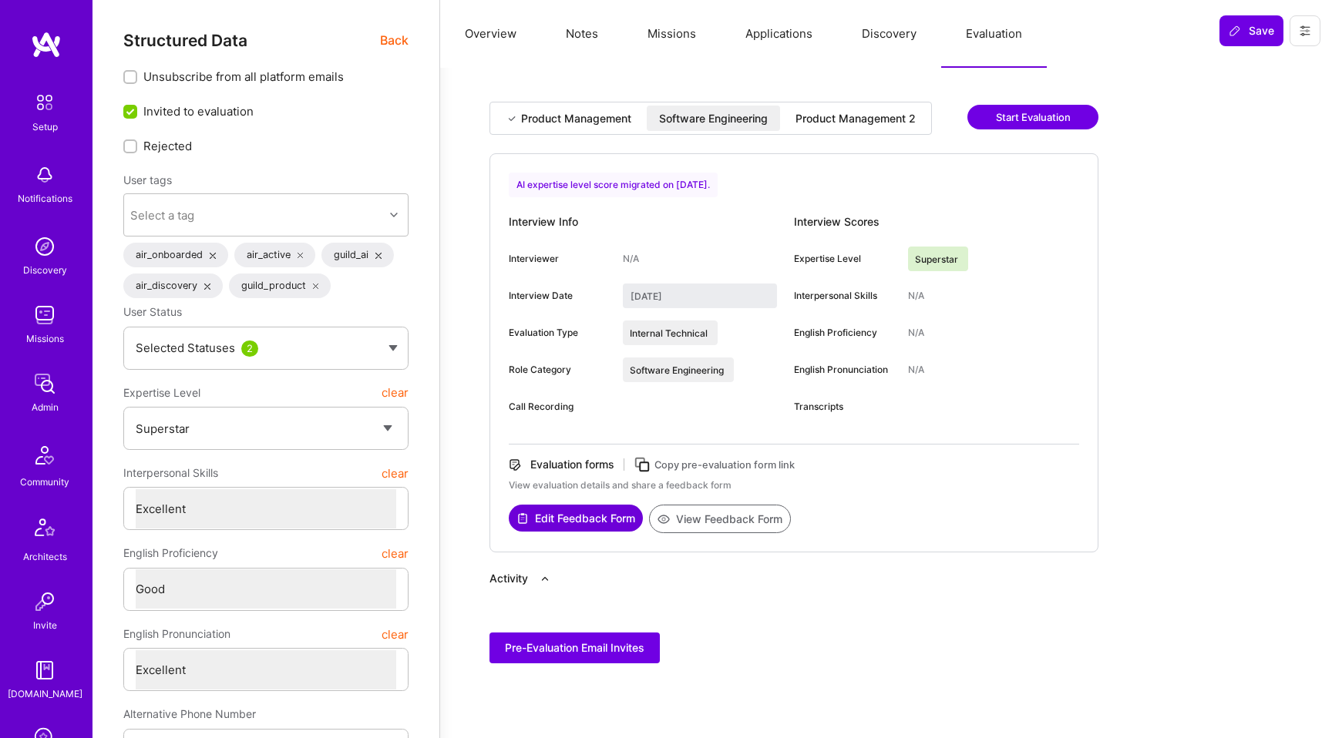
click at [824, 109] on div "Product Management 2" at bounding box center [855, 118] width 145 height 25
click at [714, 132] on div "Product Management Software Engineering Product Management 2" at bounding box center [710, 118] width 442 height 33
click at [805, 132] on div "Product Management Software Engineering Product Management 2" at bounding box center [710, 118] width 442 height 33
click at [730, 132] on div "Product Management Software Engineering Product Management 2" at bounding box center [710, 118] width 442 height 33
click at [805, 128] on div "Product Management 2" at bounding box center [855, 118] width 145 height 25
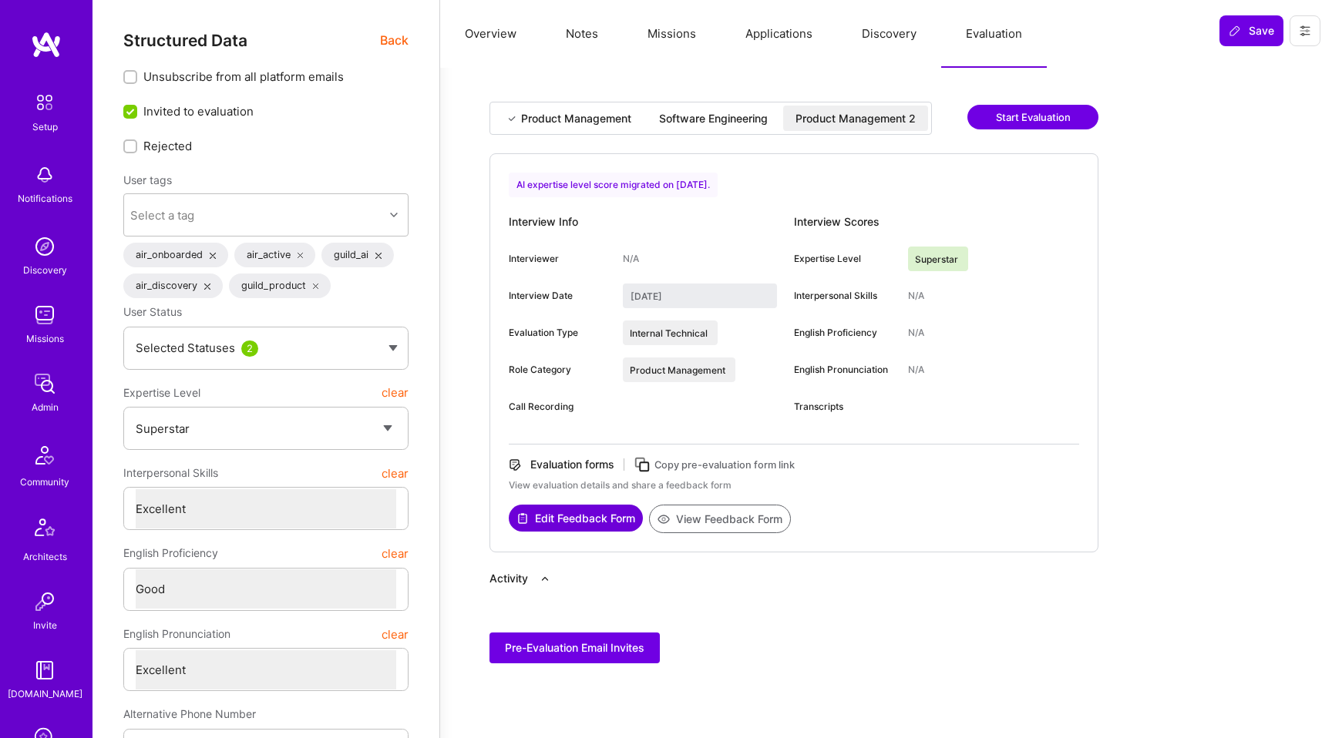
click at [738, 128] on div "Software Engineering" at bounding box center [713, 118] width 133 height 25
click at [807, 109] on div "Product Management 2" at bounding box center [855, 118] width 145 height 25
click at [750, 111] on div "Software Engineering" at bounding box center [713, 118] width 109 height 15
click at [814, 111] on div "Product Management 2" at bounding box center [855, 118] width 120 height 15
click at [735, 112] on div "Software Engineering" at bounding box center [713, 118] width 109 height 15
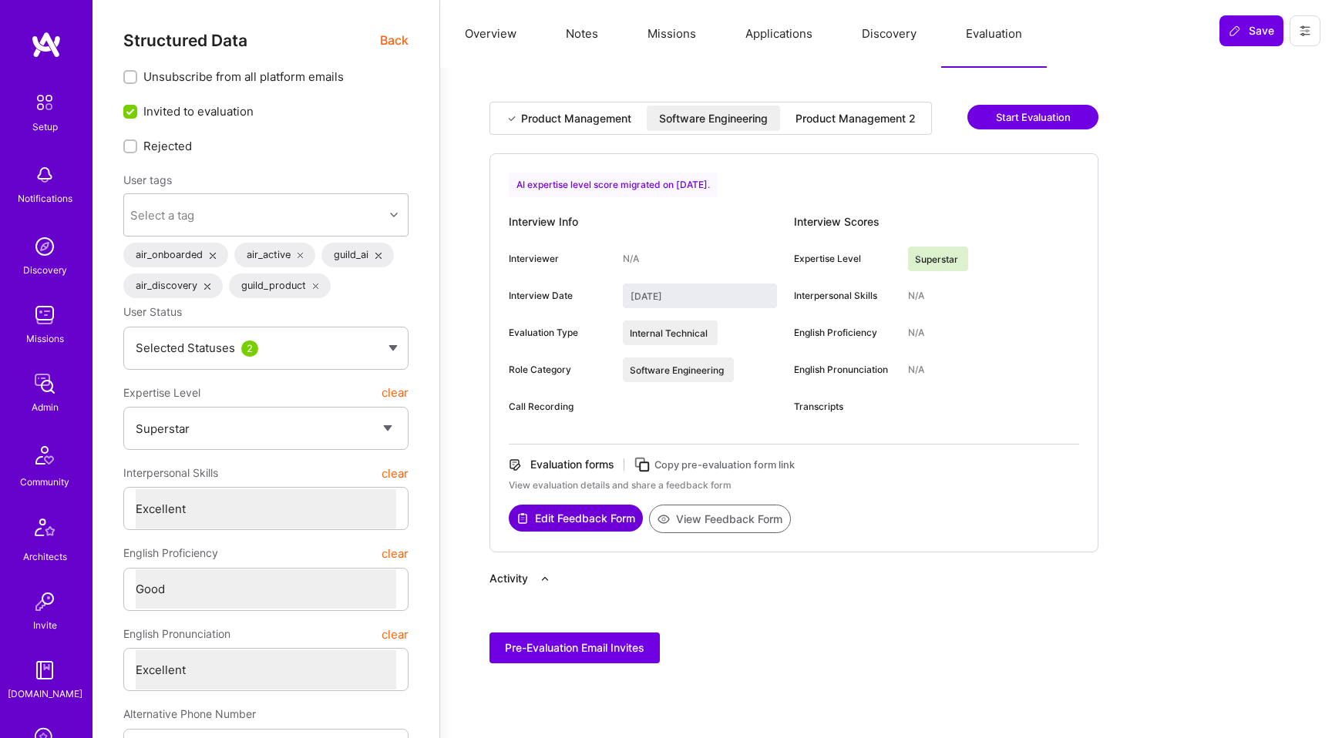
click at [595, 121] on div "Product Management" at bounding box center [576, 118] width 110 height 15
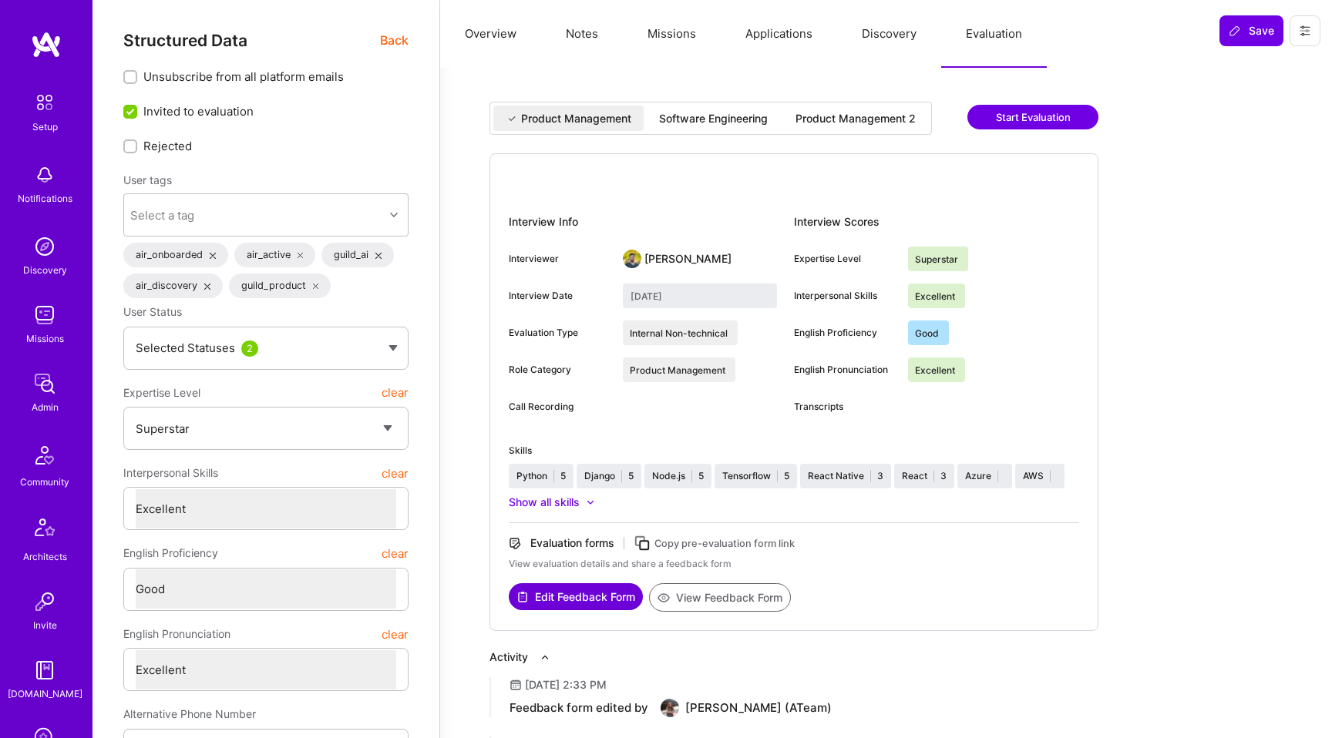
click at [695, 113] on div "Software Engineering" at bounding box center [713, 118] width 109 height 15
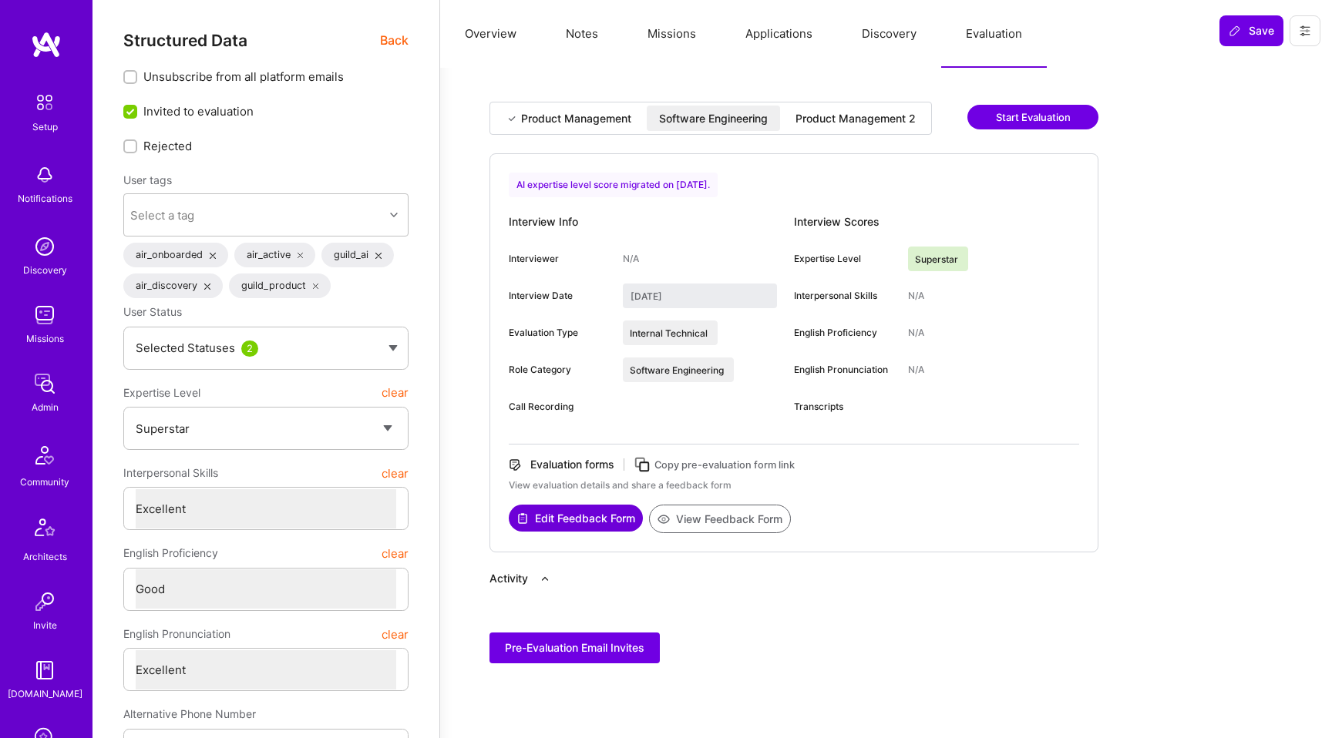
click at [859, 114] on div "Product Management 2" at bounding box center [855, 118] width 120 height 15
click at [746, 120] on div "Software Engineering" at bounding box center [713, 118] width 109 height 15
click at [600, 120] on div "Product Management" at bounding box center [576, 118] width 110 height 15
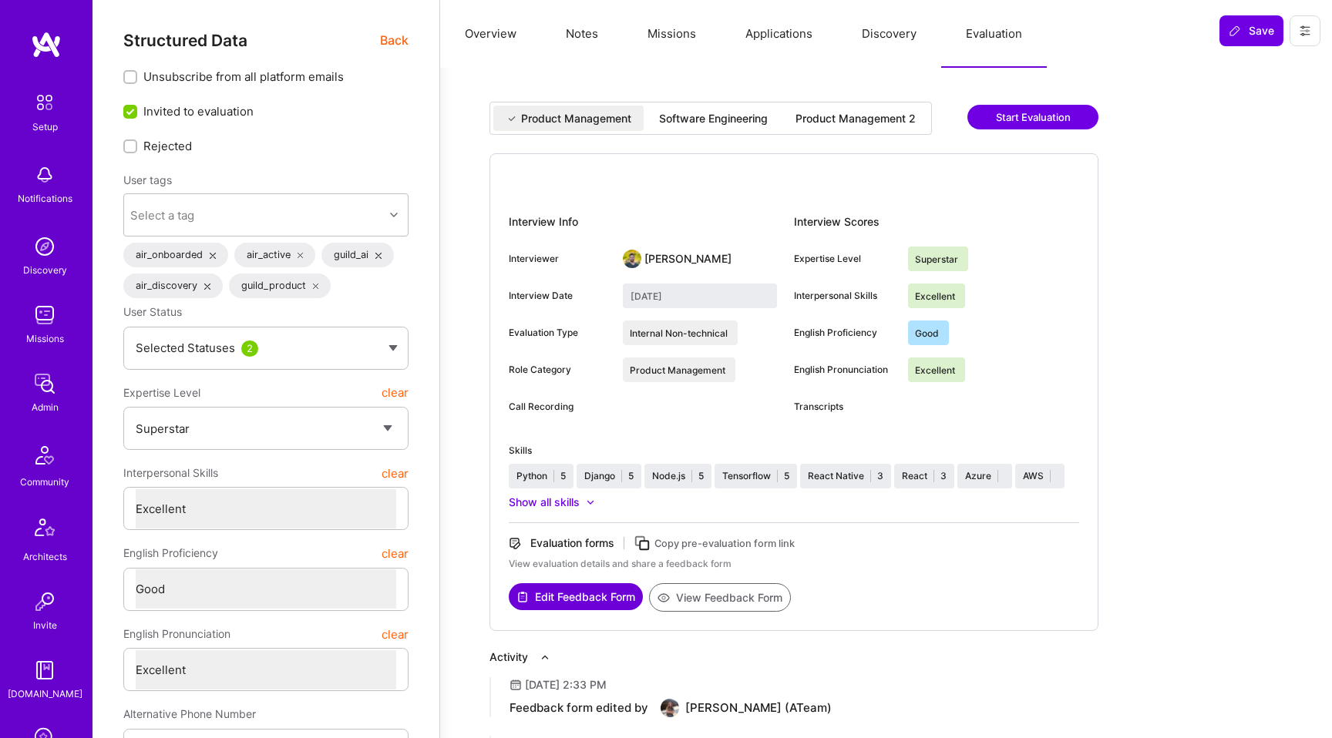
click at [702, 107] on div "Software Engineering" at bounding box center [713, 118] width 133 height 25
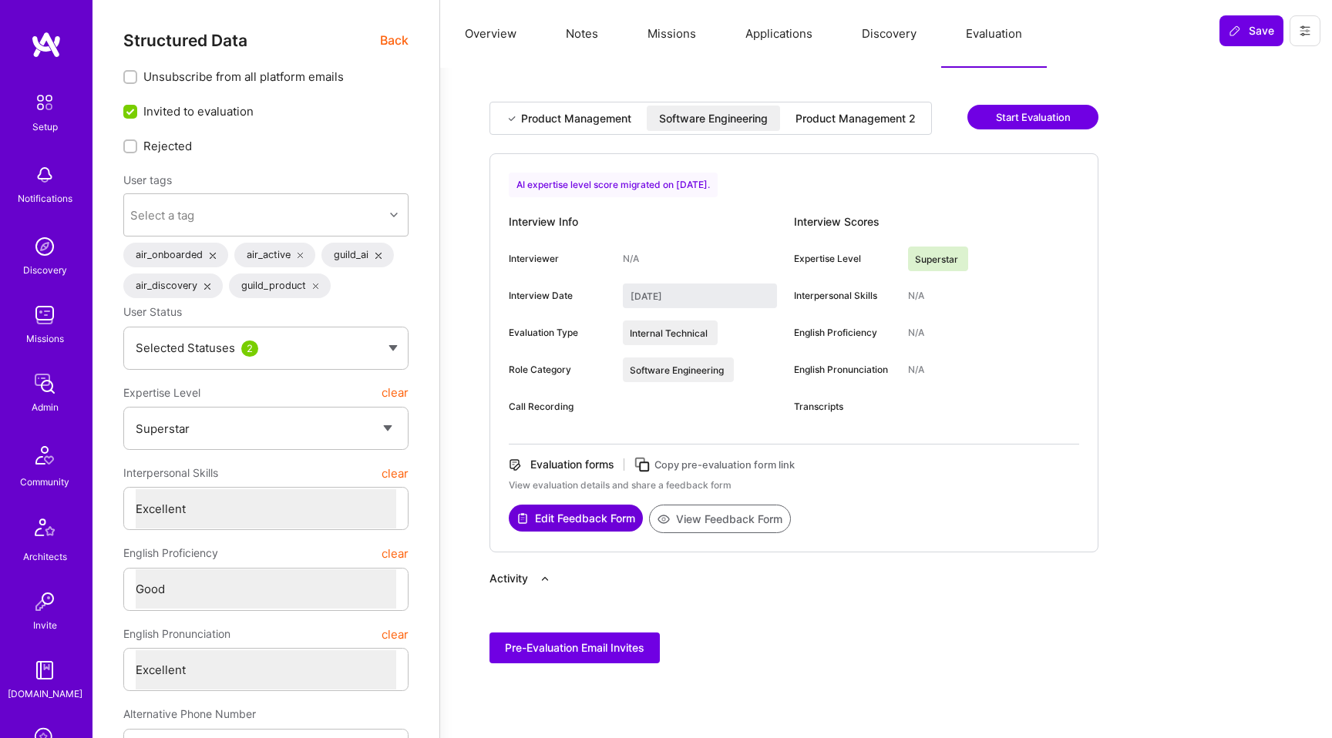
click at [831, 106] on div "Product Management 2" at bounding box center [855, 118] width 145 height 25
click at [610, 124] on div "Product Management" at bounding box center [576, 118] width 110 height 15
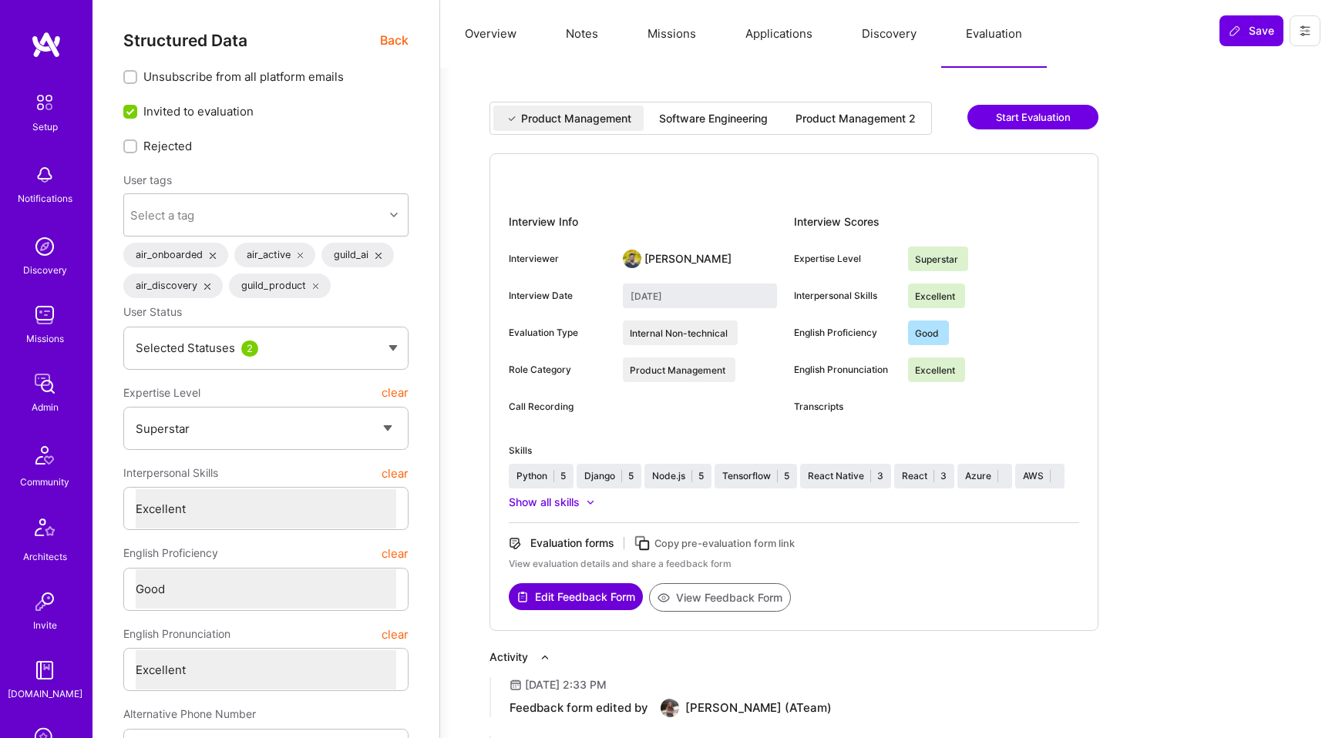
click at [854, 103] on div "Product Management Software Engineering Product Management 2" at bounding box center [710, 118] width 442 height 33
click at [826, 118] on div "Product Management 2" at bounding box center [855, 118] width 120 height 15
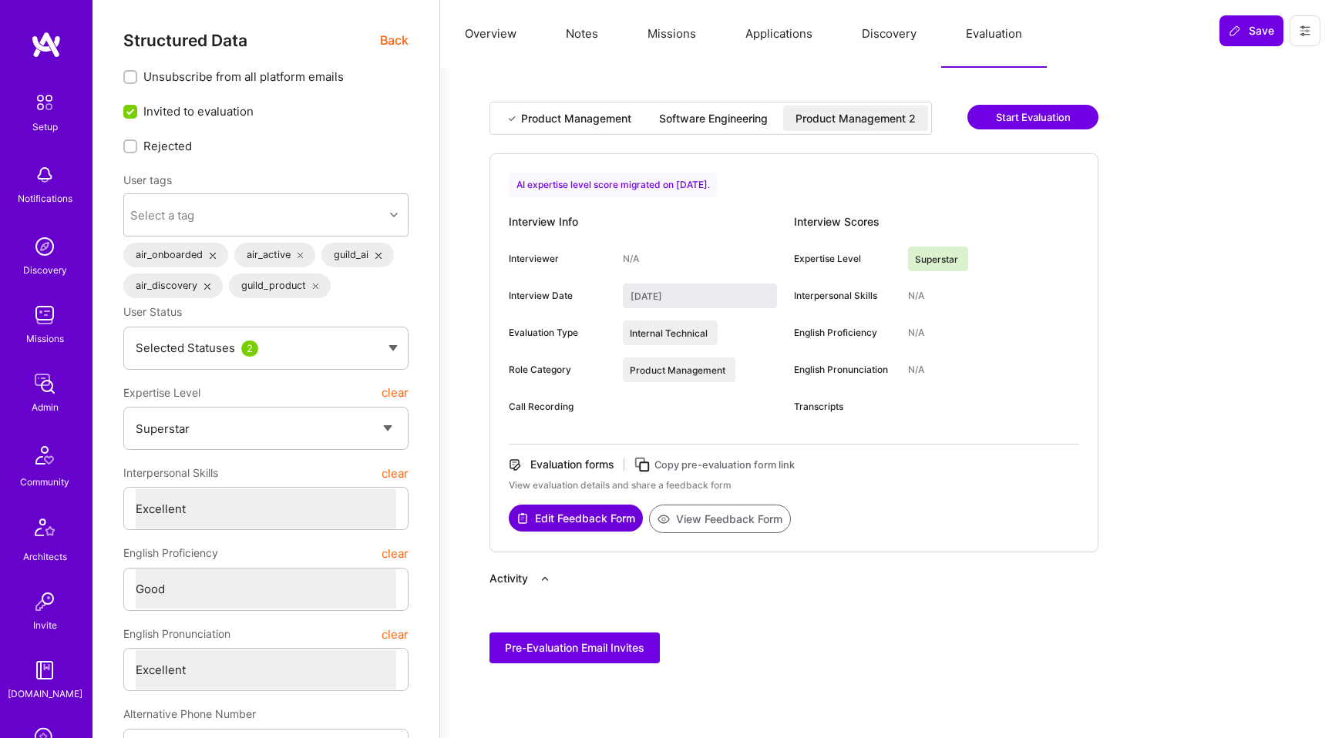
click at [748, 118] on div "Software Engineering" at bounding box center [713, 118] width 109 height 15
click at [595, 126] on div "Product Management" at bounding box center [568, 118] width 150 height 25
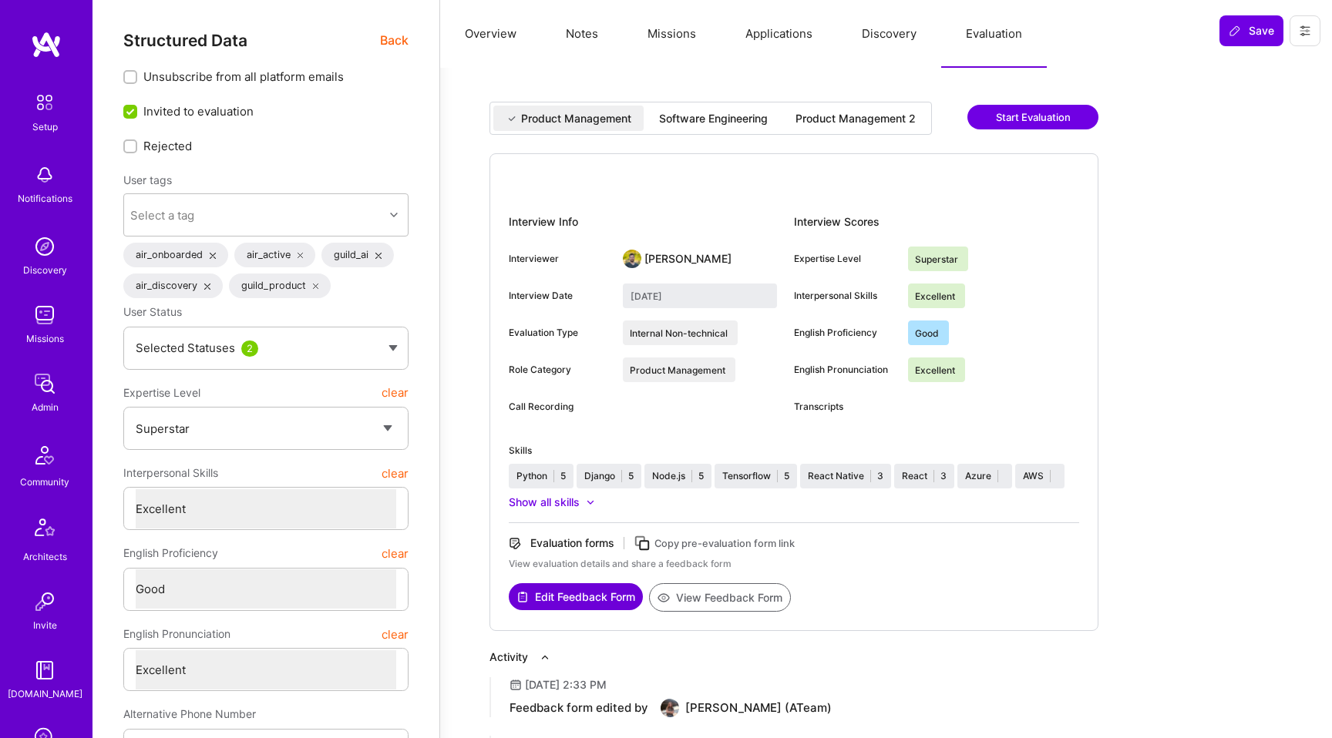
click at [718, 119] on div "Software Engineering" at bounding box center [713, 118] width 109 height 15
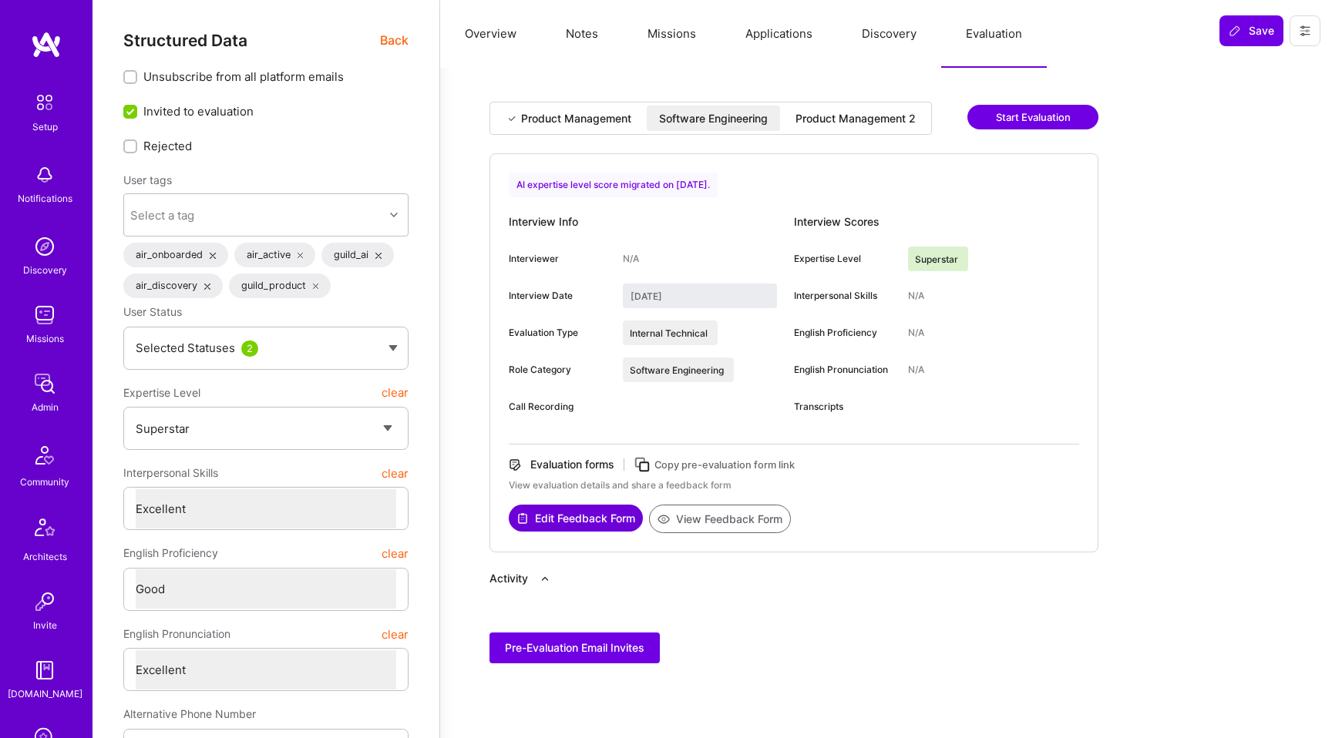
click at [814, 119] on div "Product Management 2" at bounding box center [855, 118] width 120 height 15
click at [575, 133] on div "Product Management Software Engineering Product Management 2" at bounding box center [710, 118] width 442 height 33
click at [584, 131] on div "Product Management Software Engineering Product Management 2" at bounding box center [710, 118] width 442 height 33
click at [585, 124] on div "Product Management" at bounding box center [576, 118] width 110 height 15
type input "[DATE]"
